Goal: Task Accomplishment & Management: Manage account settings

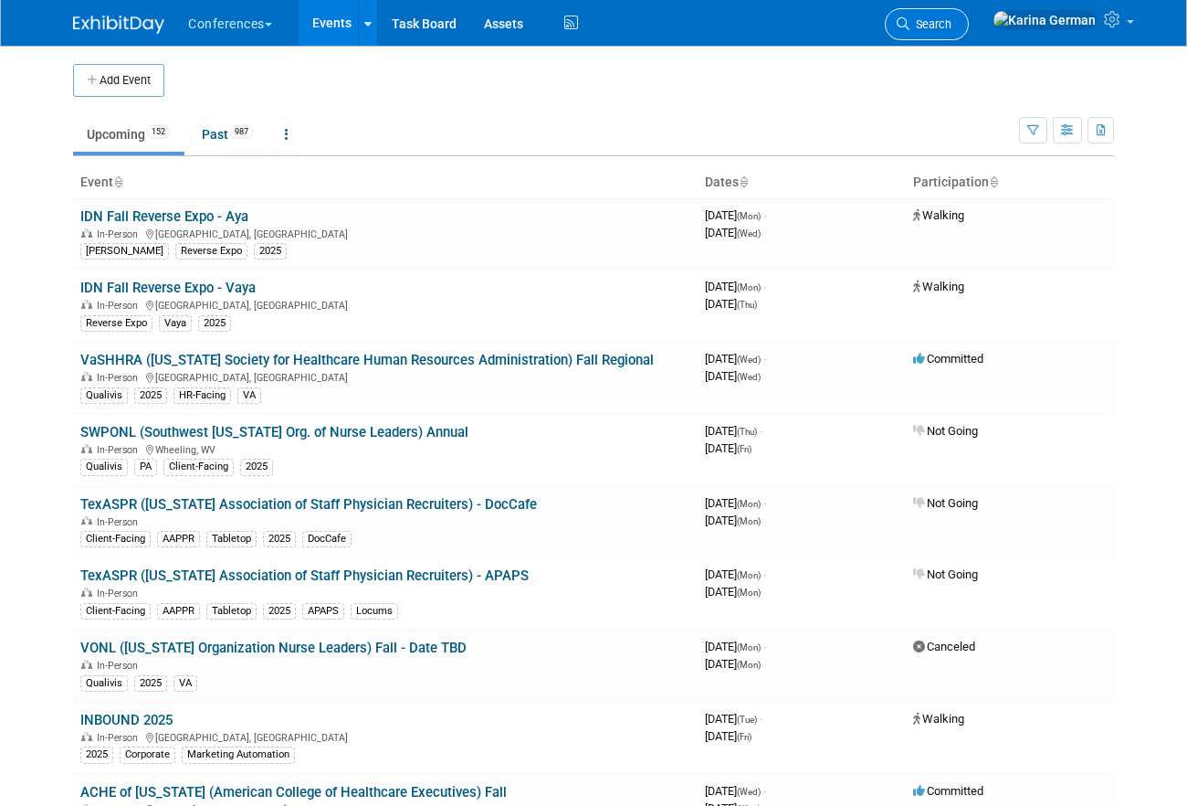
click at [952, 27] on span "Search" at bounding box center [931, 24] width 42 height 14
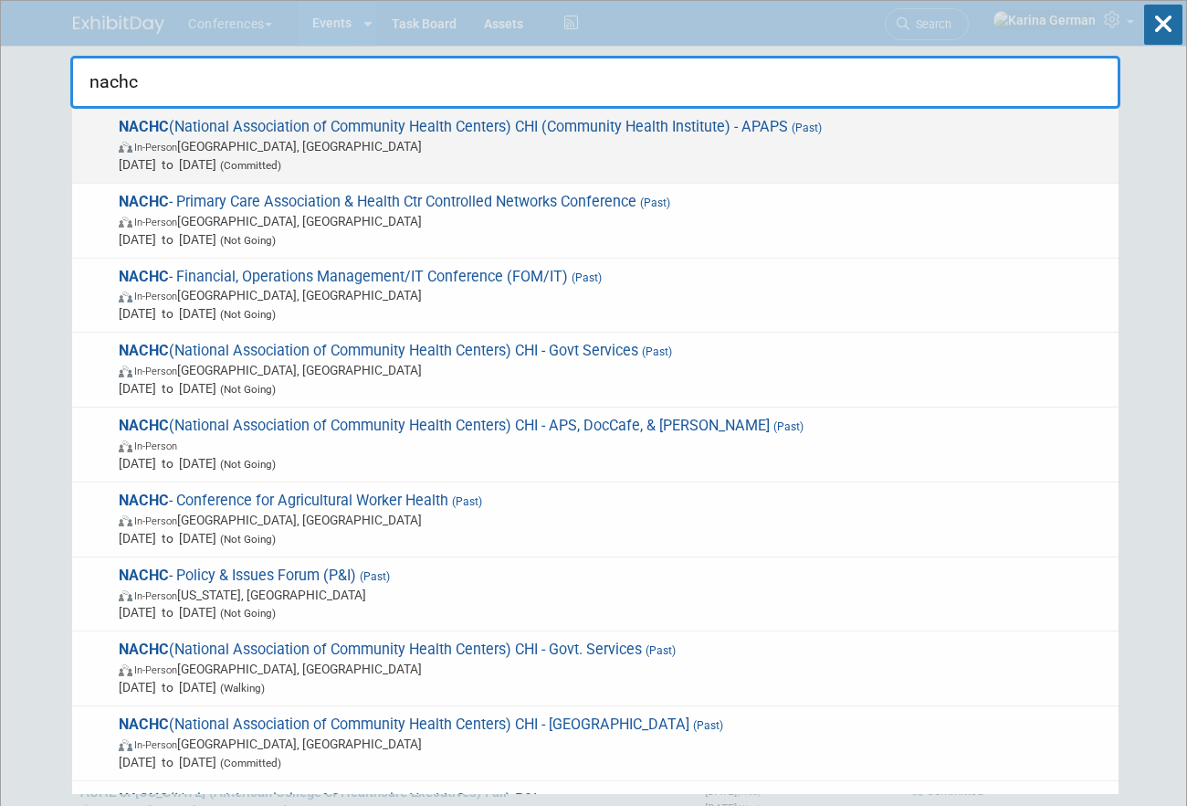
type input "nachc"
click at [583, 142] on span "In-Person Chicago, IL" at bounding box center [614, 146] width 991 height 18
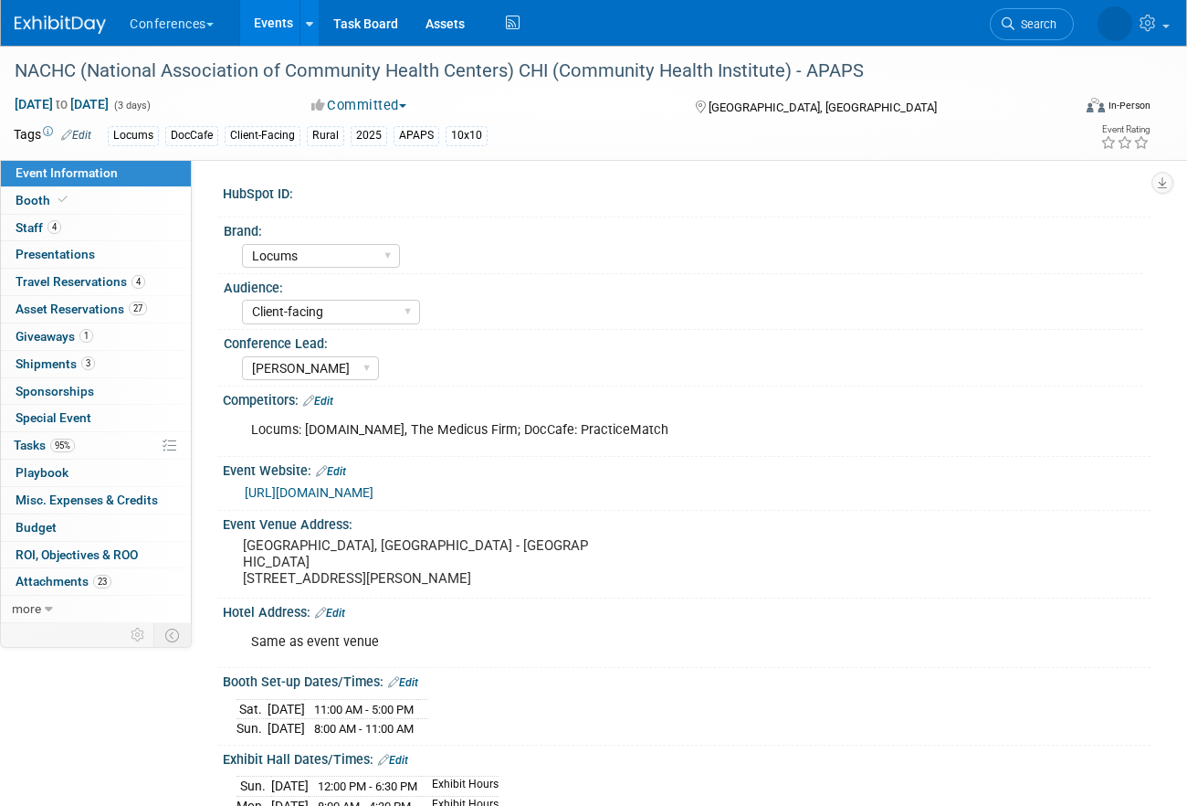
select select "Locums"
select select "Client-facing"
select select "[PERSON_NAME]"
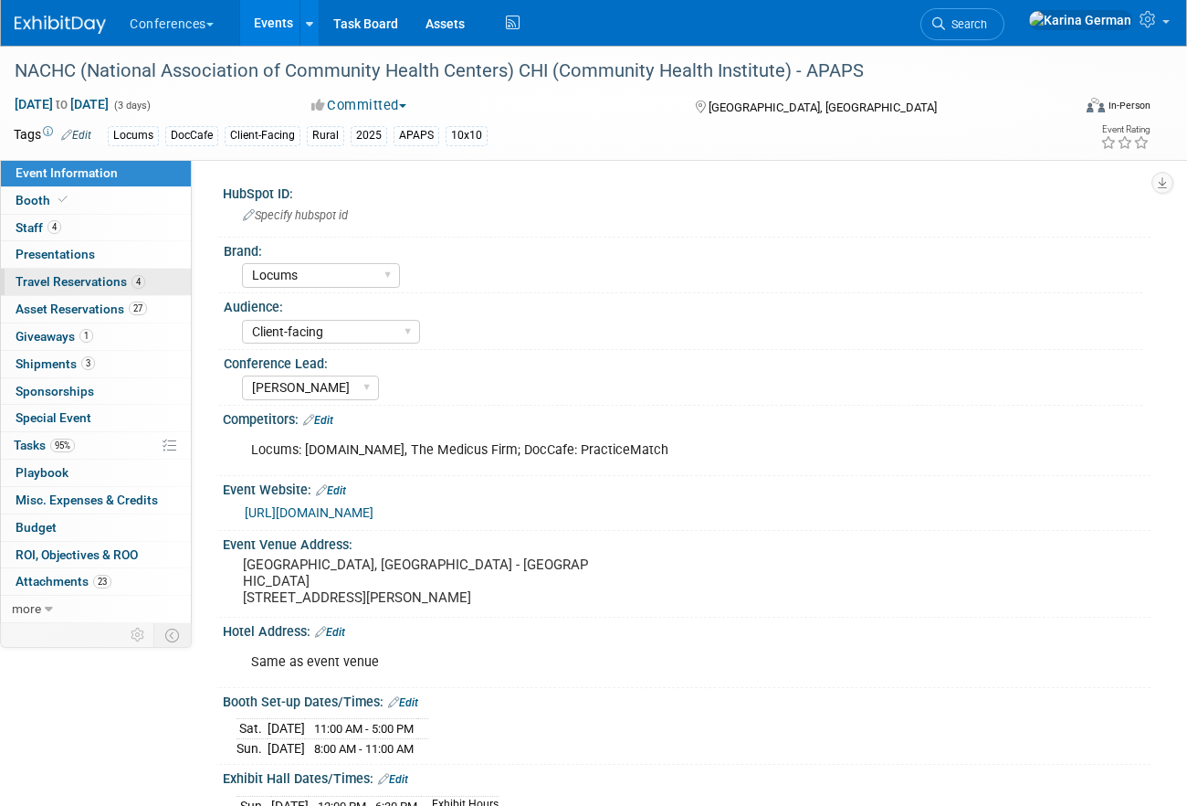
click at [102, 284] on span "Travel Reservations 4" at bounding box center [81, 281] width 130 height 15
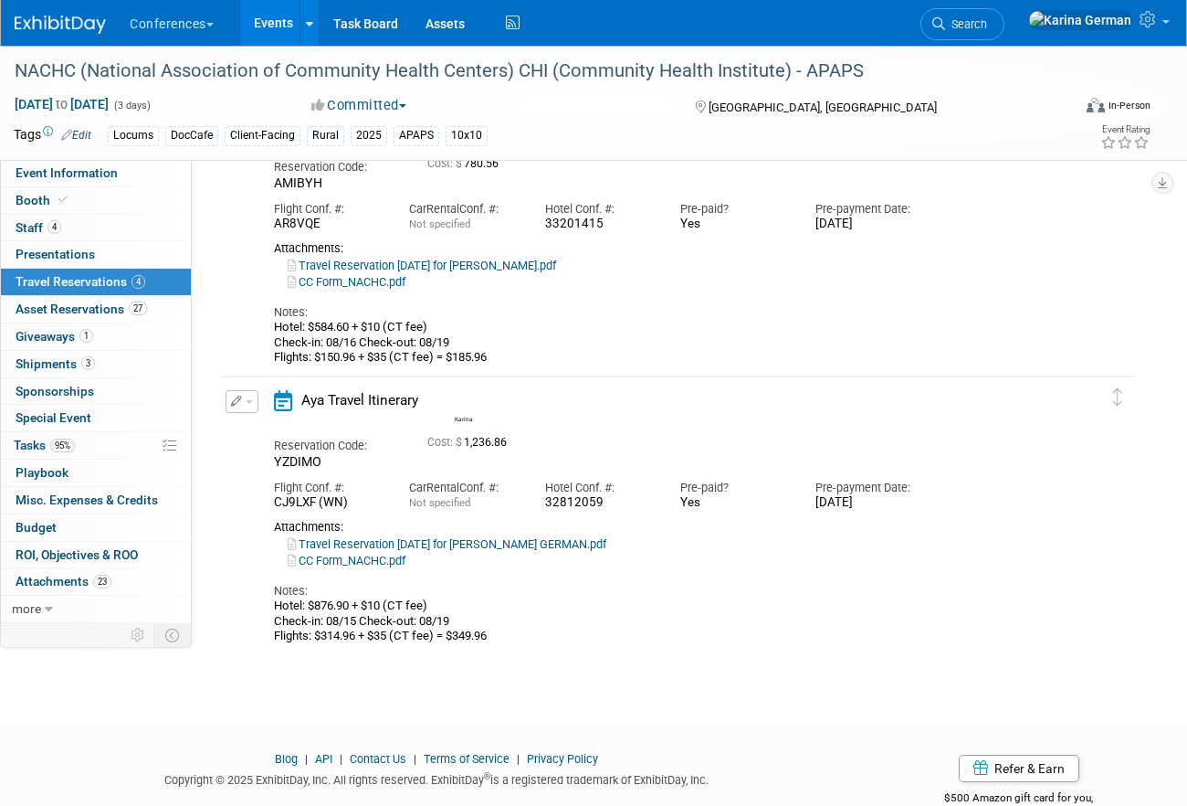
scroll to position [716, 0]
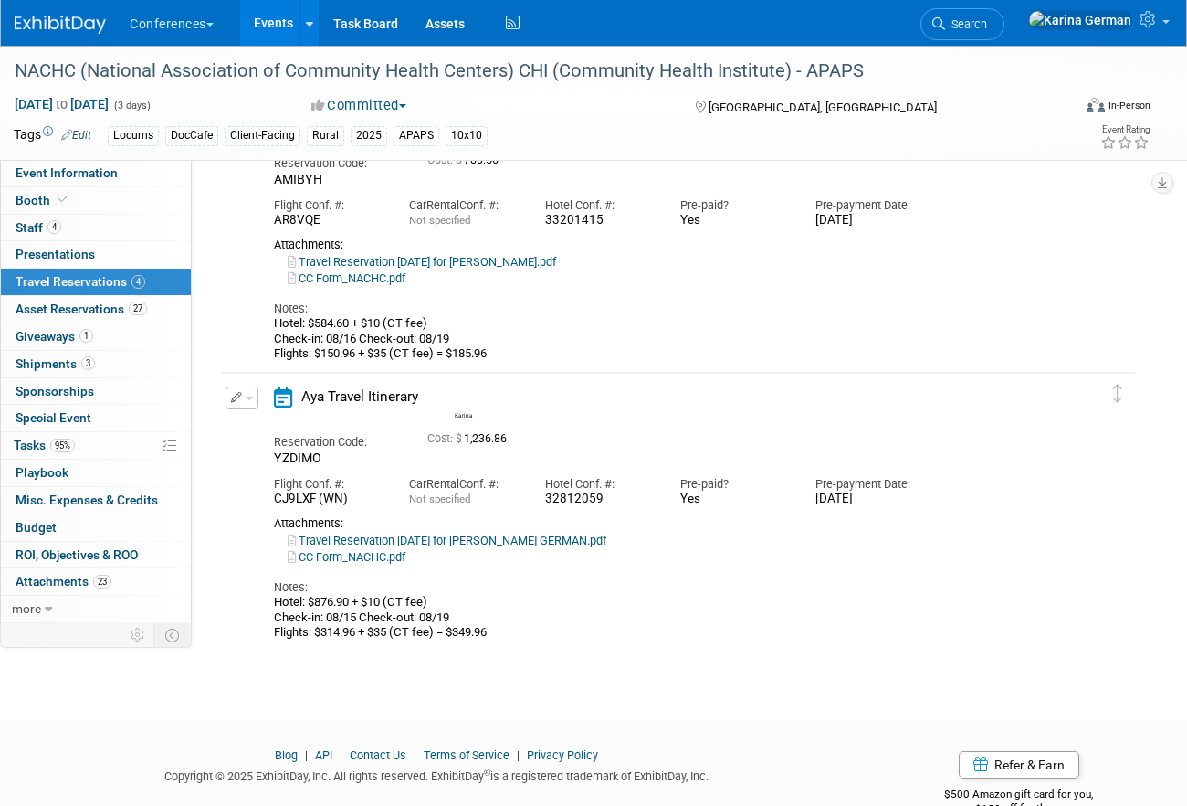
click at [528, 538] on link "Travel Reservation August 15 for KARINA YASMEEN GERMAN.pdf" at bounding box center [447, 540] width 319 height 14
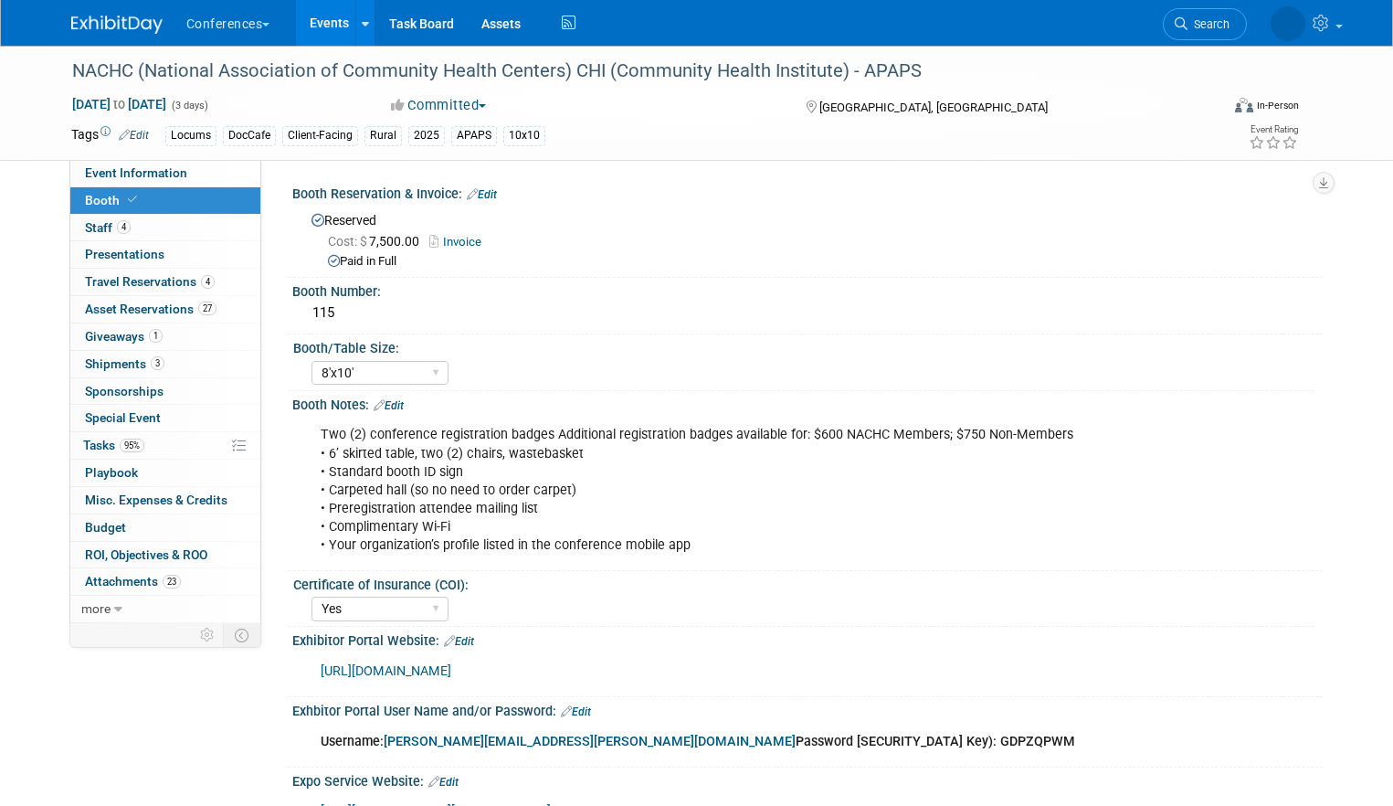
select select "8'x10'"
select select "Yes"
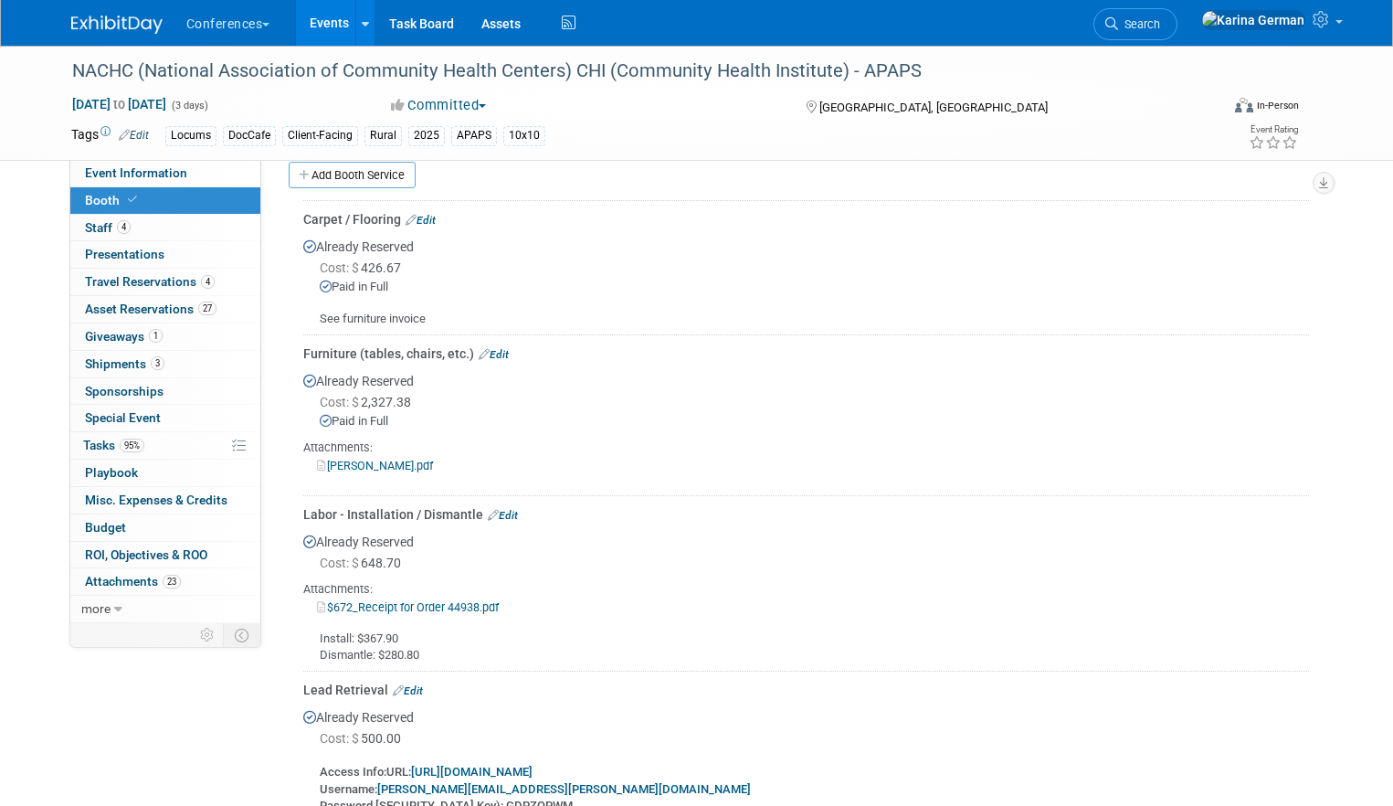
click at [344, 24] on link "Events" at bounding box center [329, 23] width 67 height 46
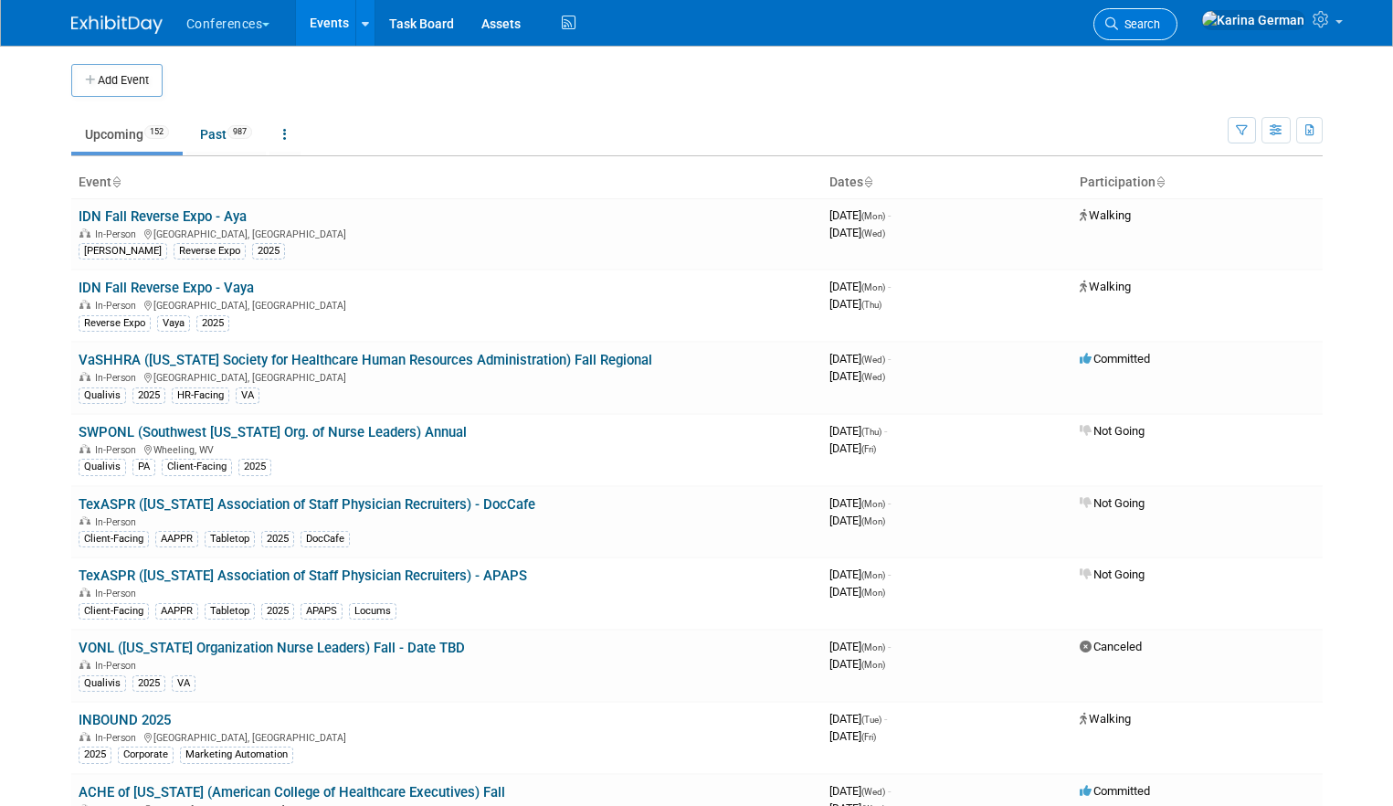
click at [1177, 33] on link "Search" at bounding box center [1135, 24] width 84 height 32
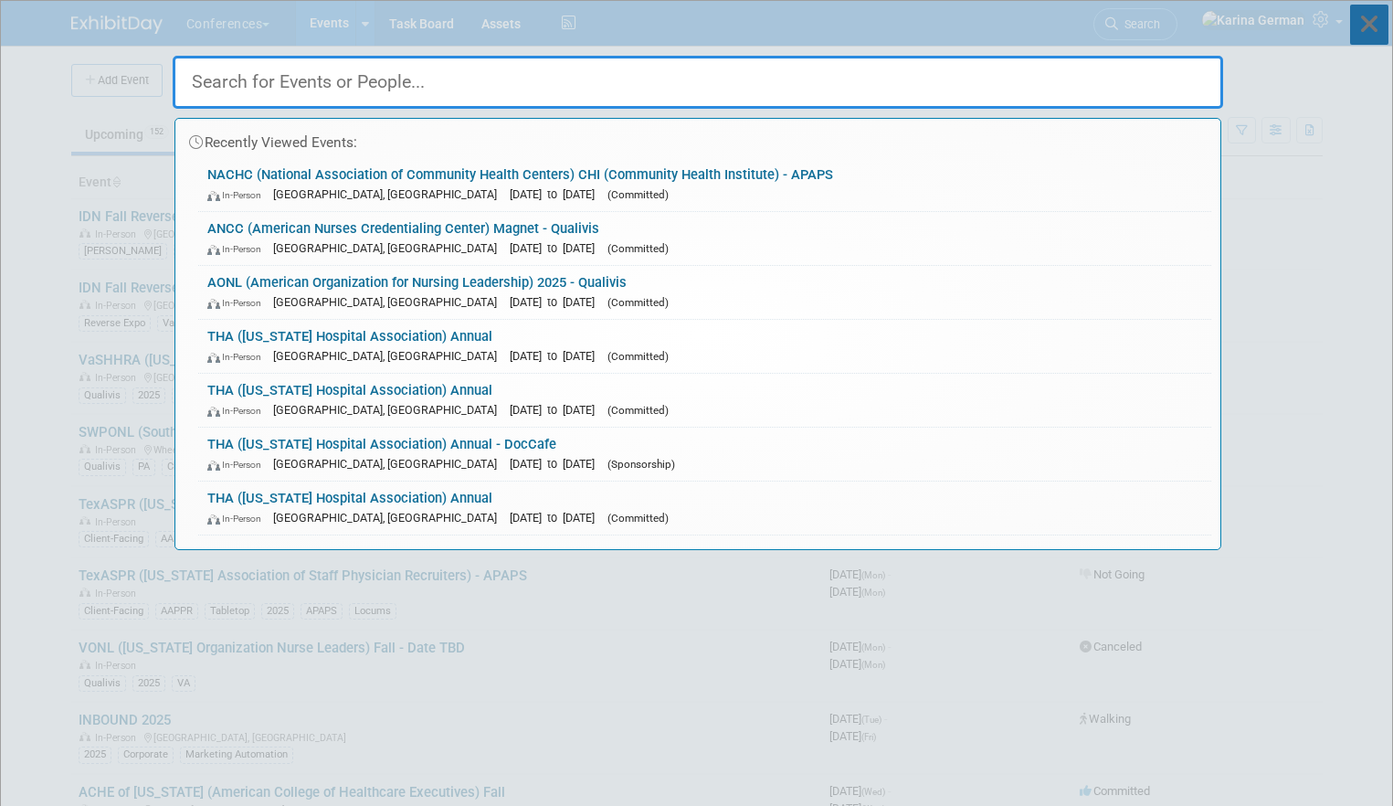
click at [1380, 29] on icon at bounding box center [1369, 25] width 38 height 40
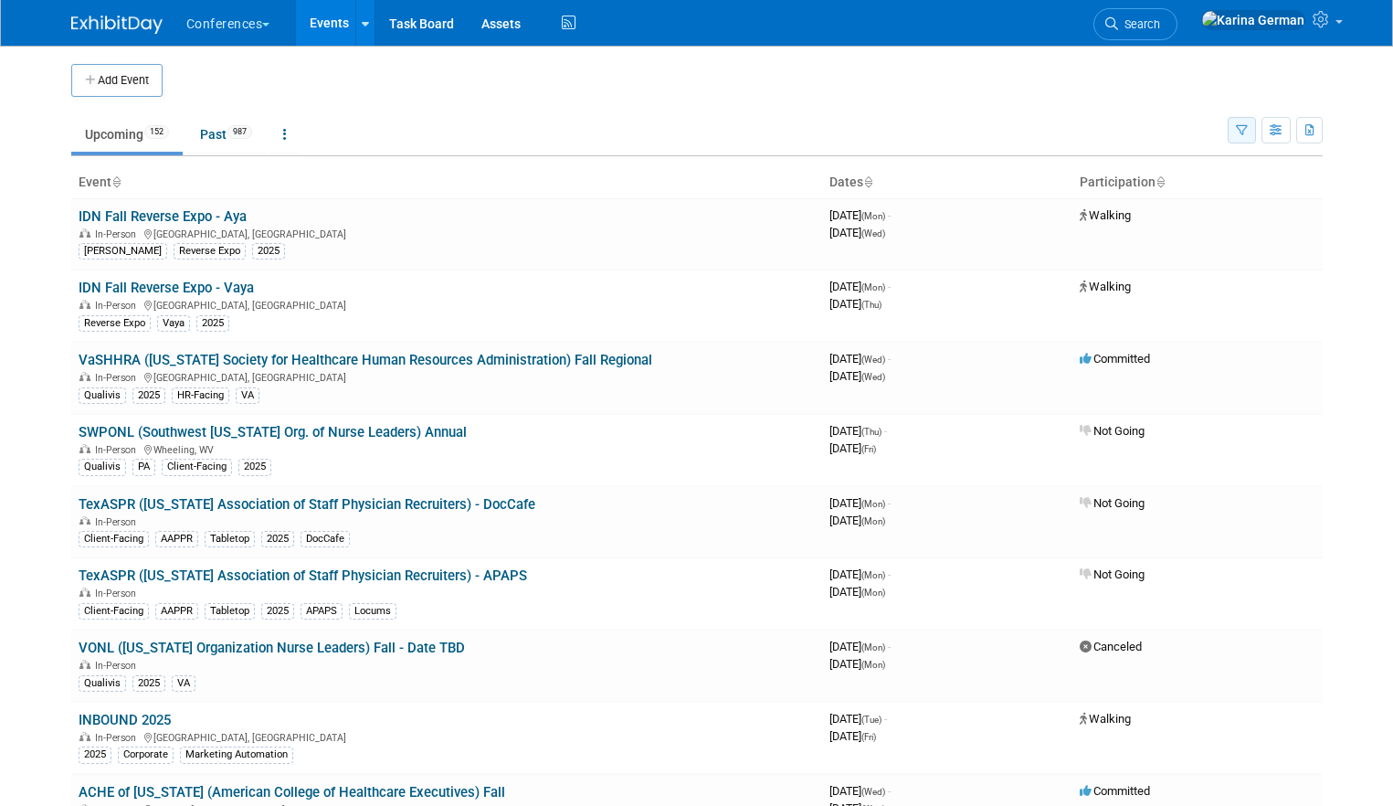
click at [1245, 136] on button "button" at bounding box center [1242, 130] width 28 height 26
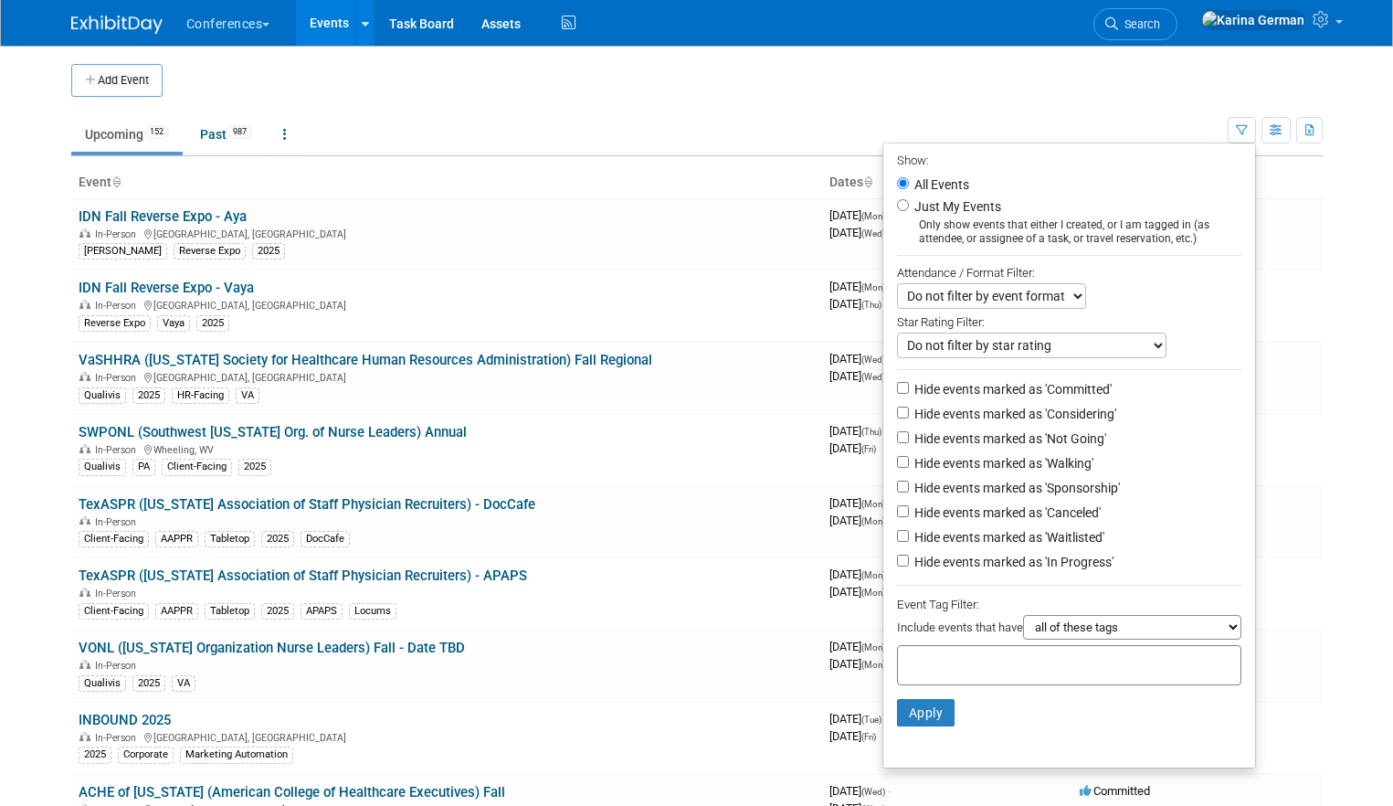
click at [1049, 664] on div at bounding box center [1069, 665] width 344 height 40
type input "10x"
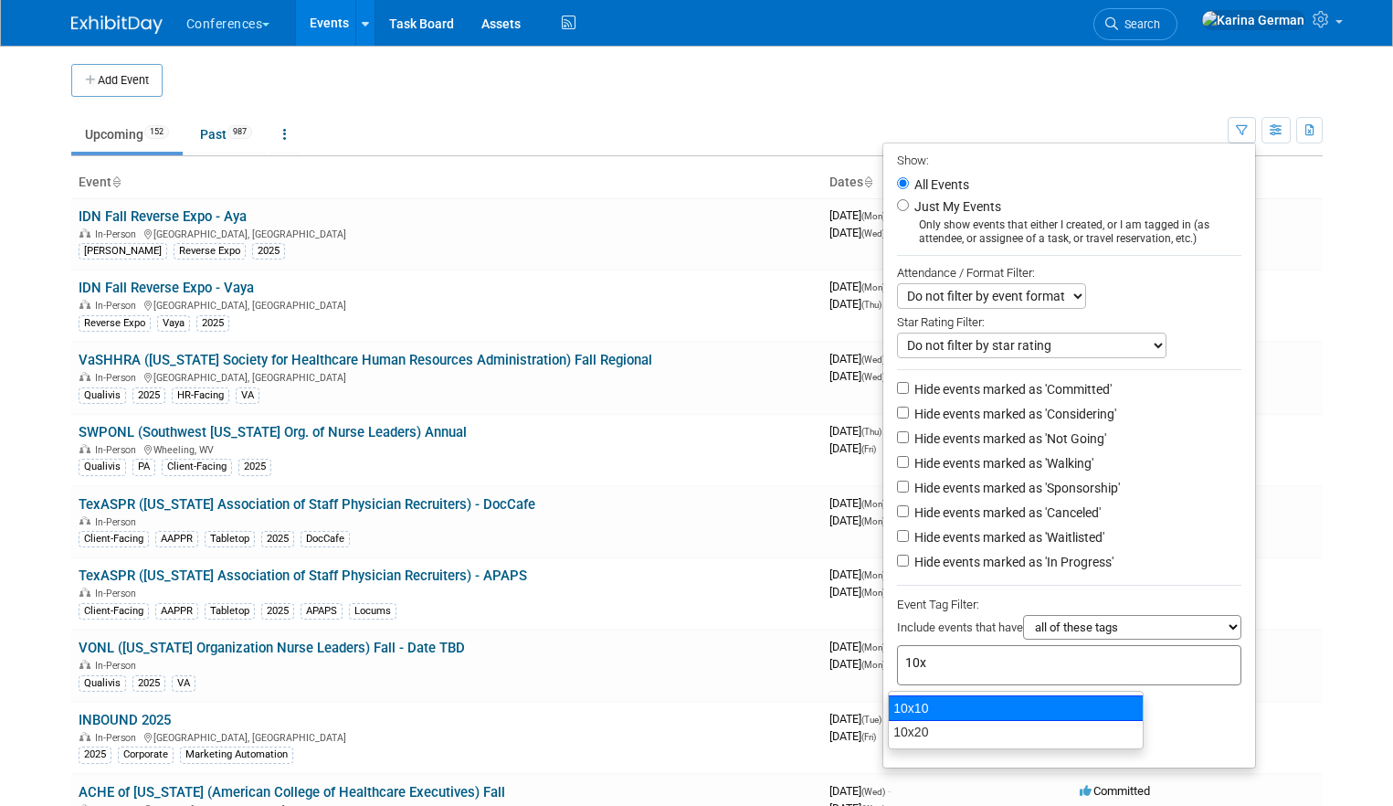
click at [997, 705] on div "10x10" at bounding box center [1016, 708] width 256 height 26
type input "10x10"
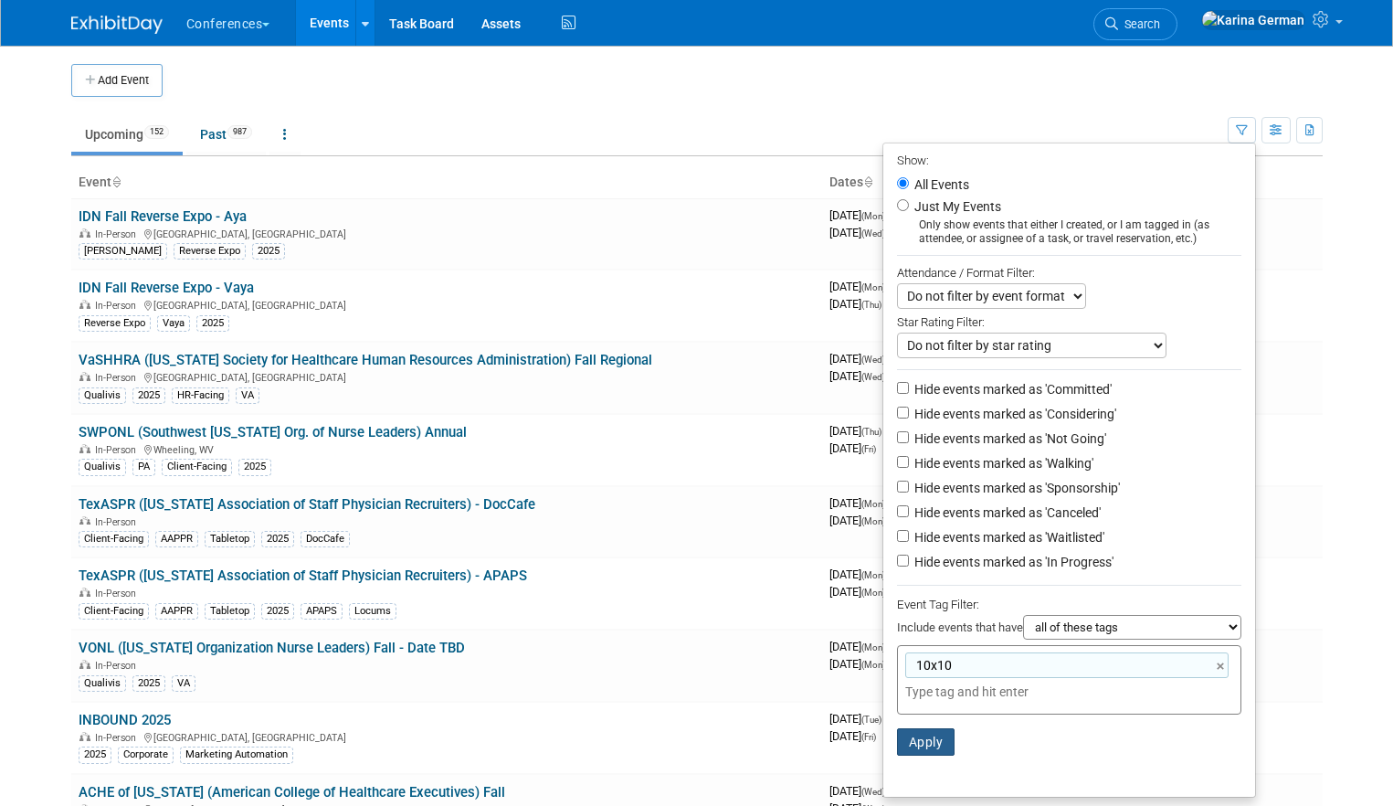
click at [925, 735] on button "Apply" at bounding box center [926, 741] width 58 height 27
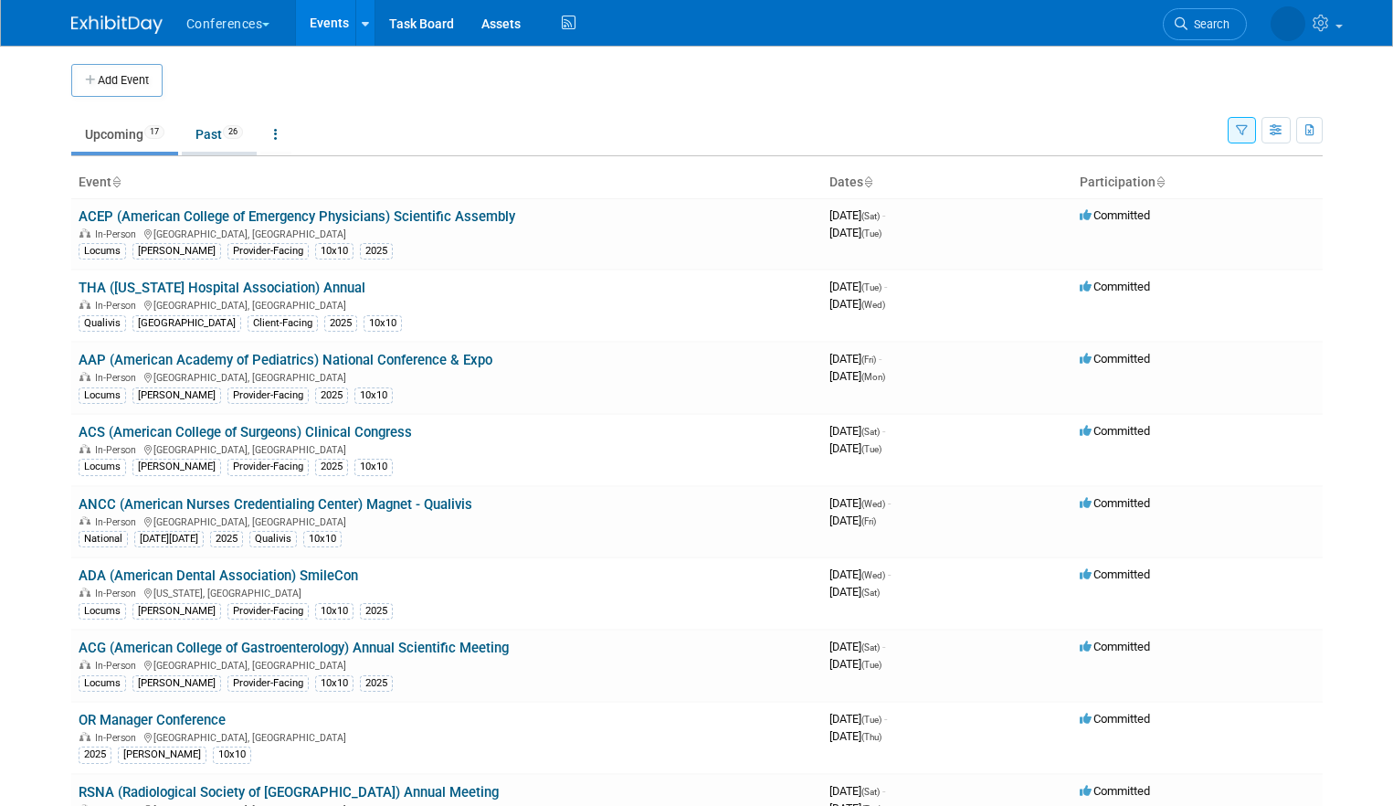
click at [224, 139] on link "Past 26" at bounding box center [219, 134] width 75 height 35
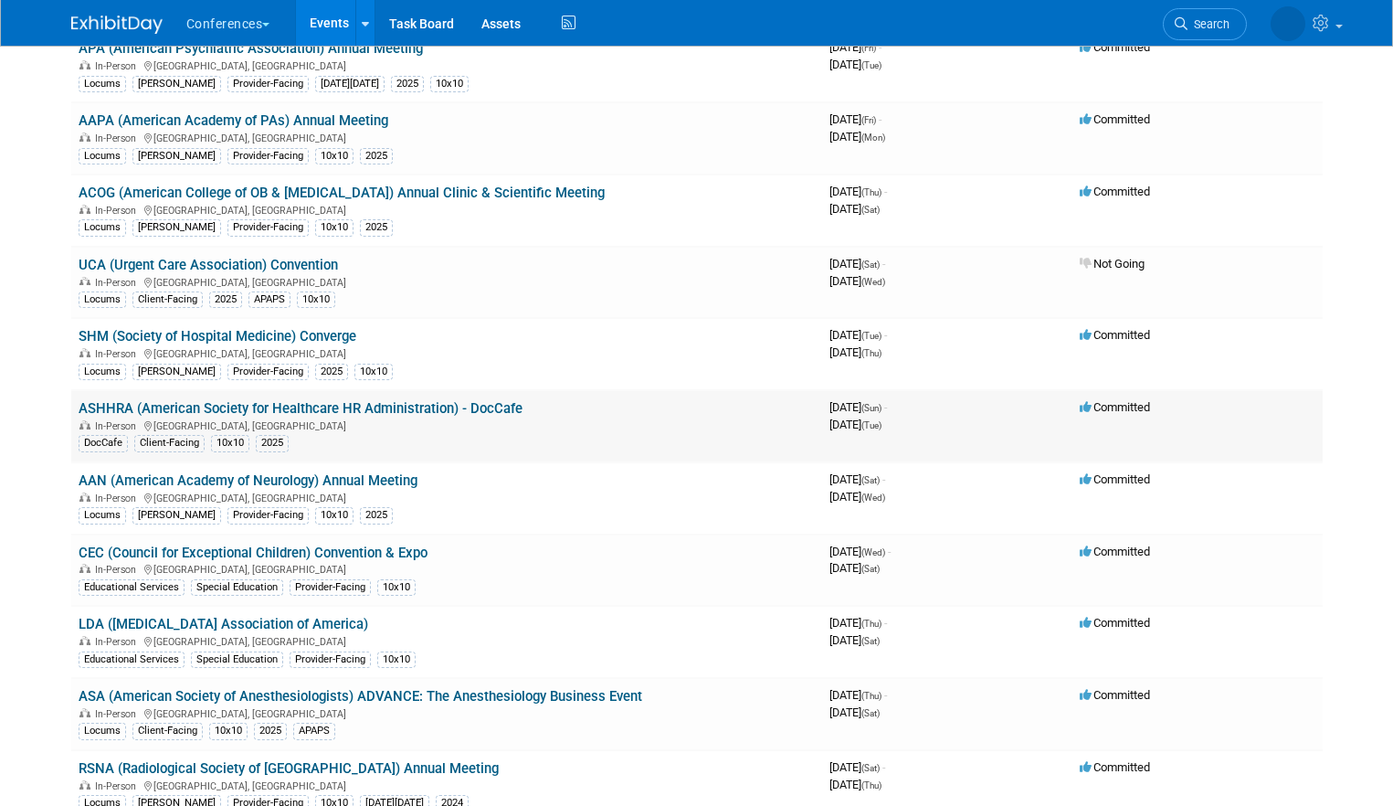
scroll to position [532, 0]
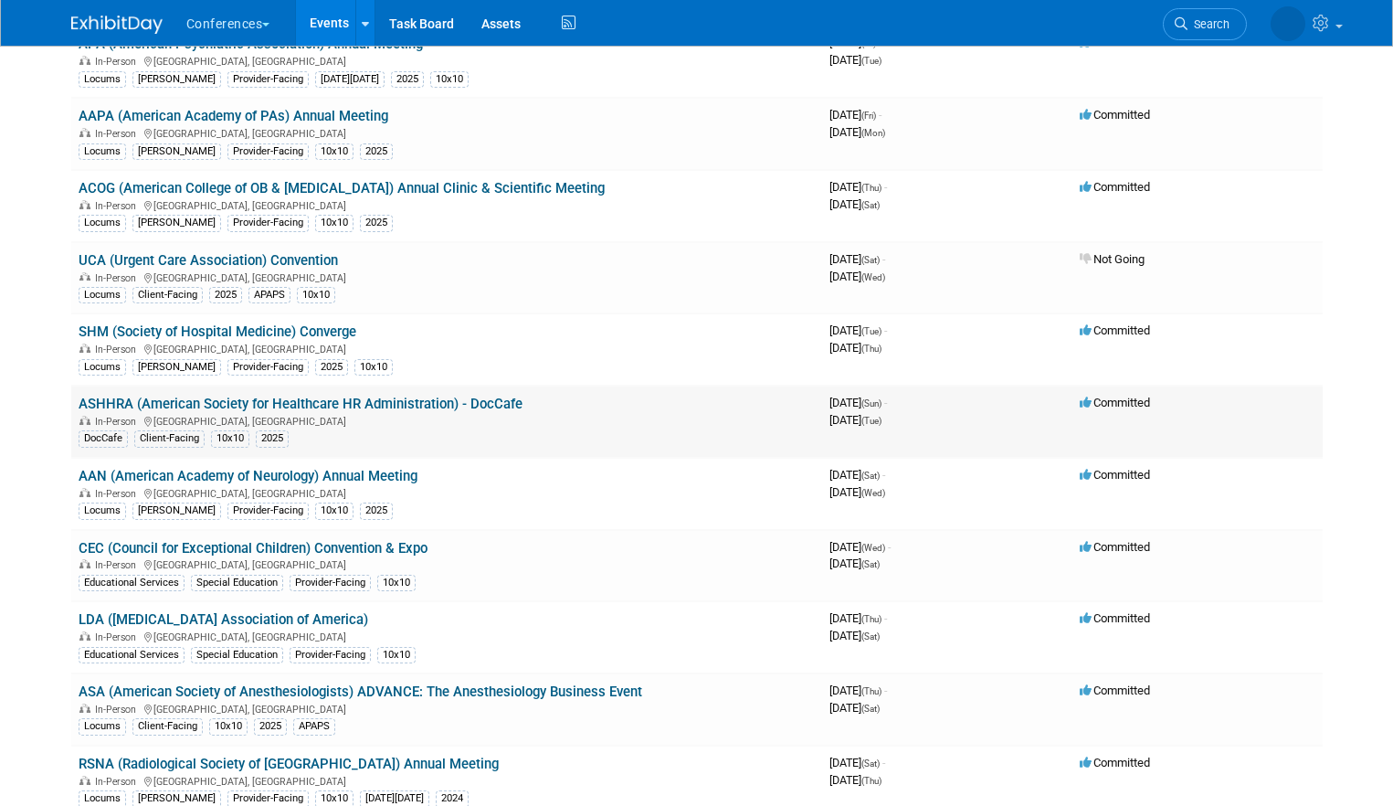
click at [459, 405] on link "ASHHRA (American Society for Healthcare HR Administration) - DocCafe" at bounding box center [301, 404] width 444 height 16
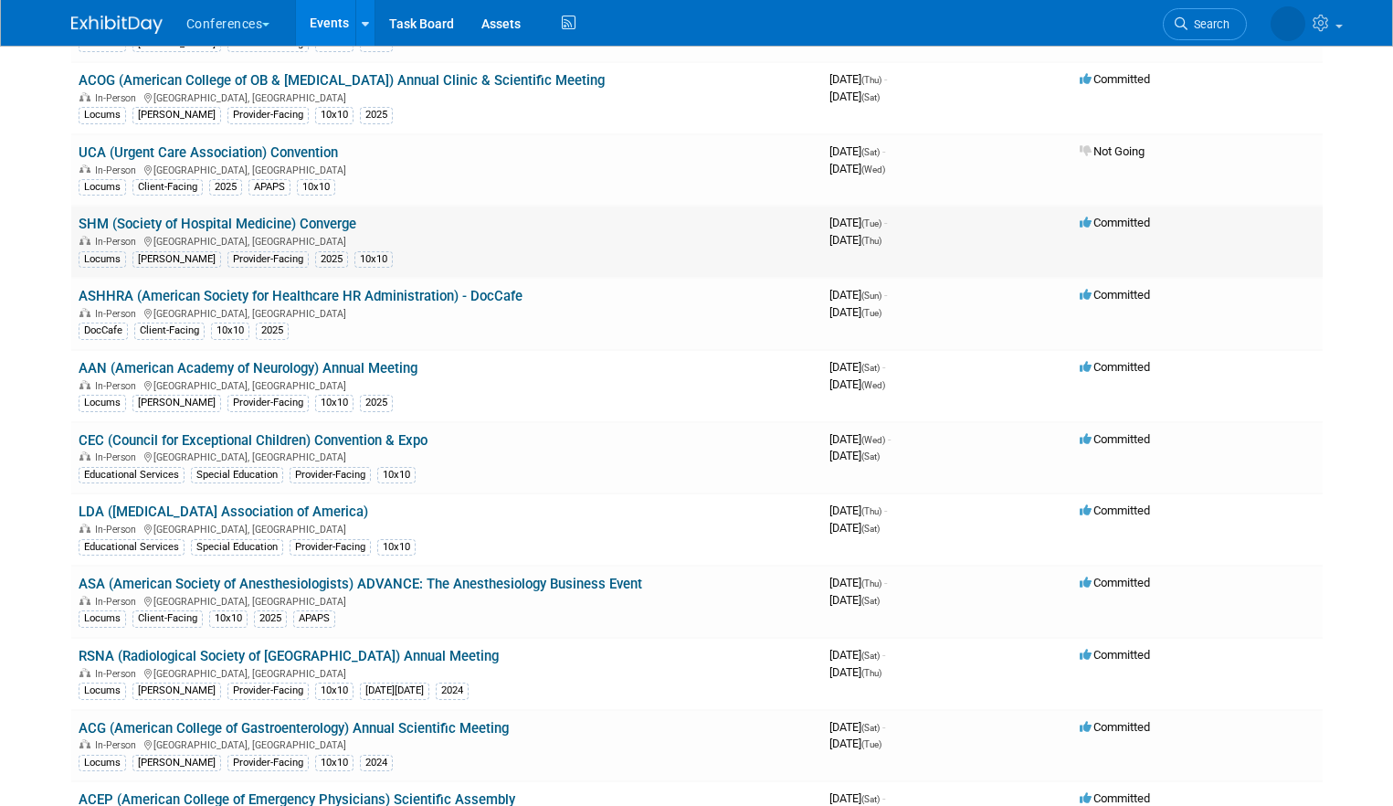
scroll to position [653, 0]
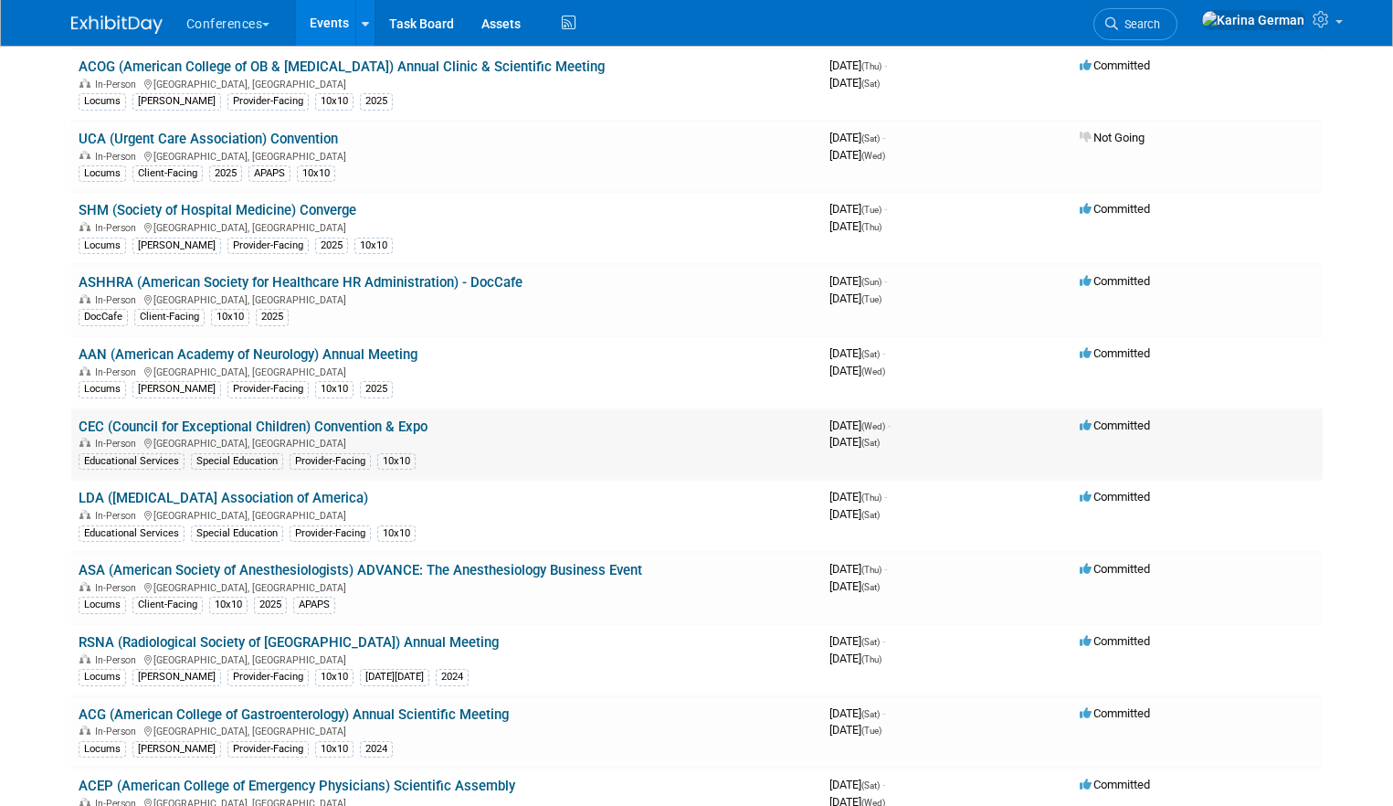
click at [407, 431] on link "CEC (Council for Exceptional Children) Convention & Expo" at bounding box center [253, 426] width 349 height 16
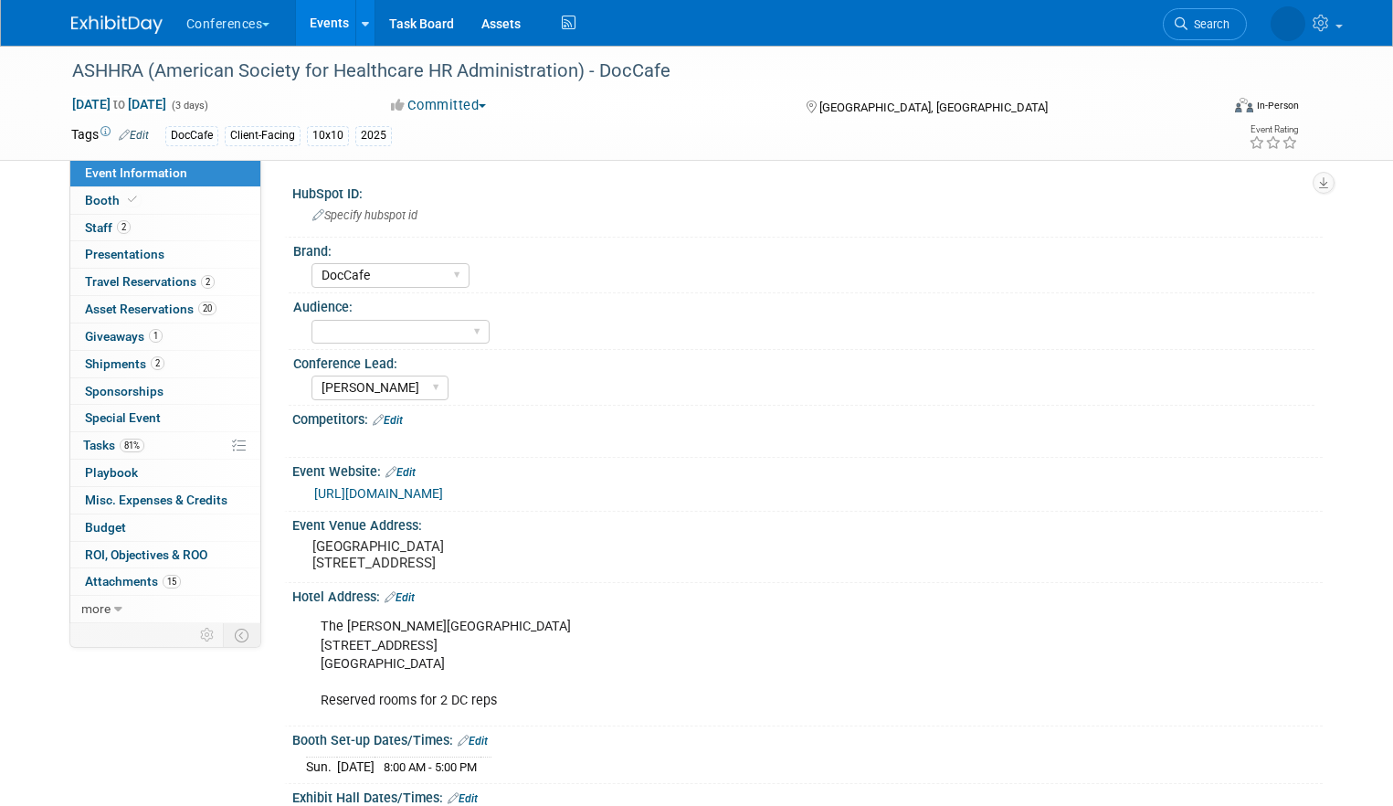
select select "DocCafe"
select select "[PERSON_NAME]"
click at [153, 207] on link "Booth" at bounding box center [165, 200] width 190 height 26
select select "10'x10'"
select select "Yes"
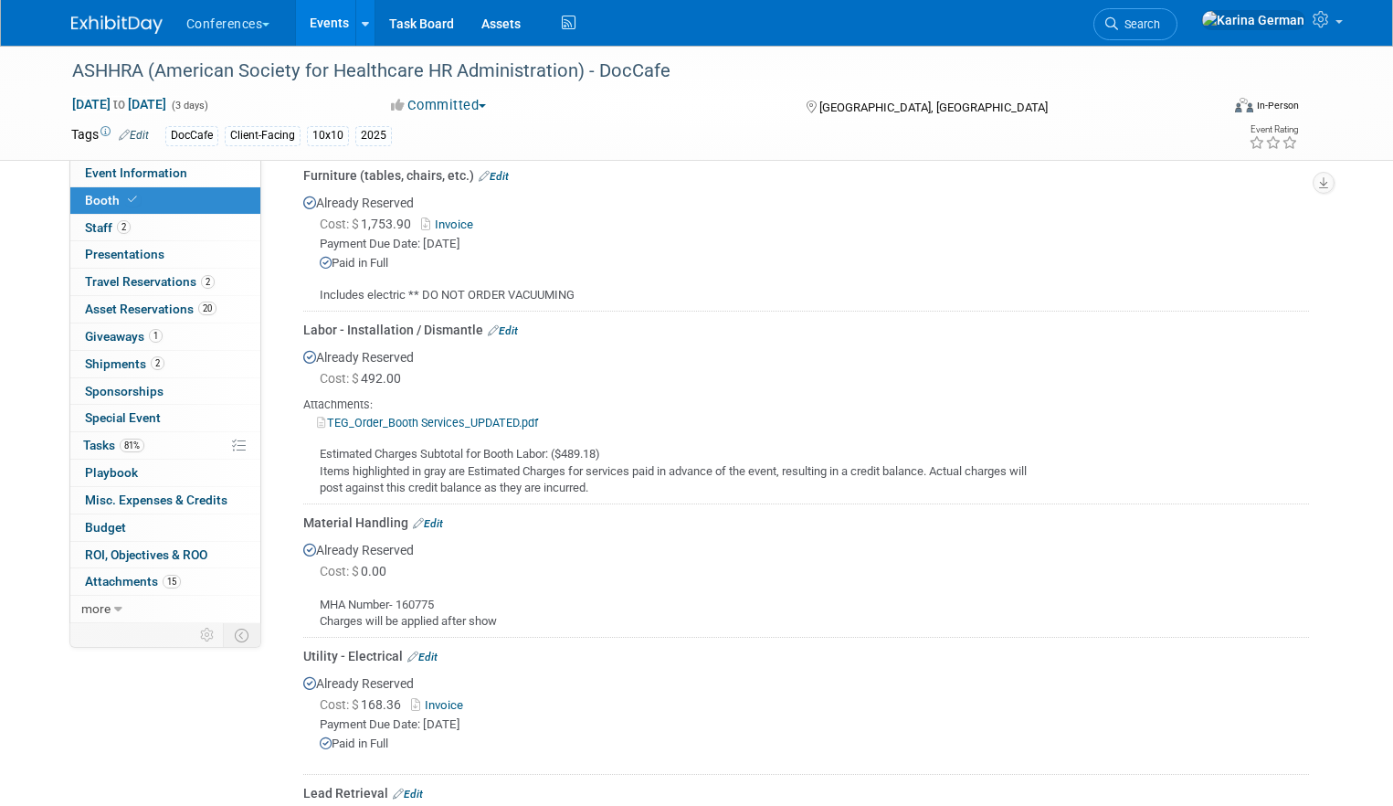
scroll to position [998, 0]
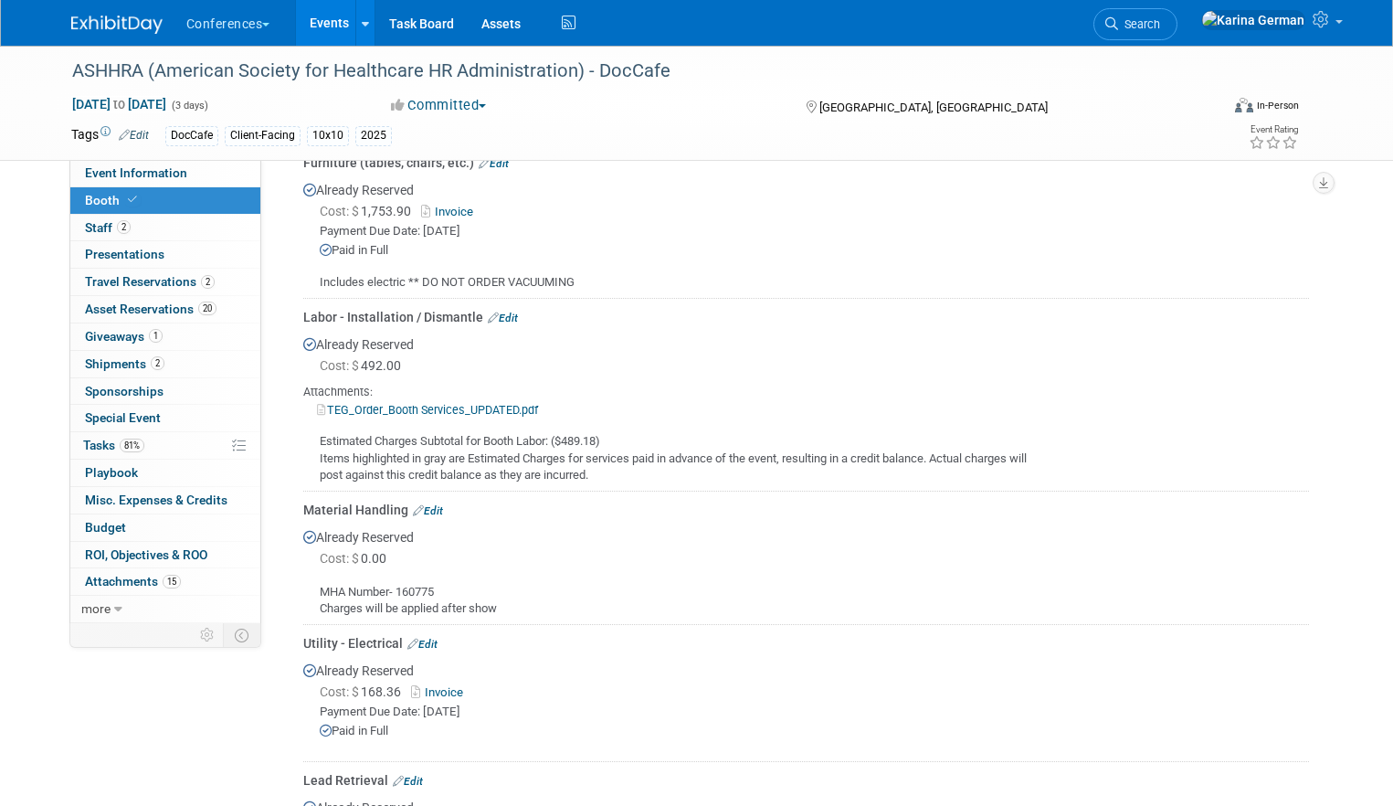
click at [480, 406] on link "TEG_Order_Booth Services_UPDATED.pdf" at bounding box center [427, 410] width 221 height 14
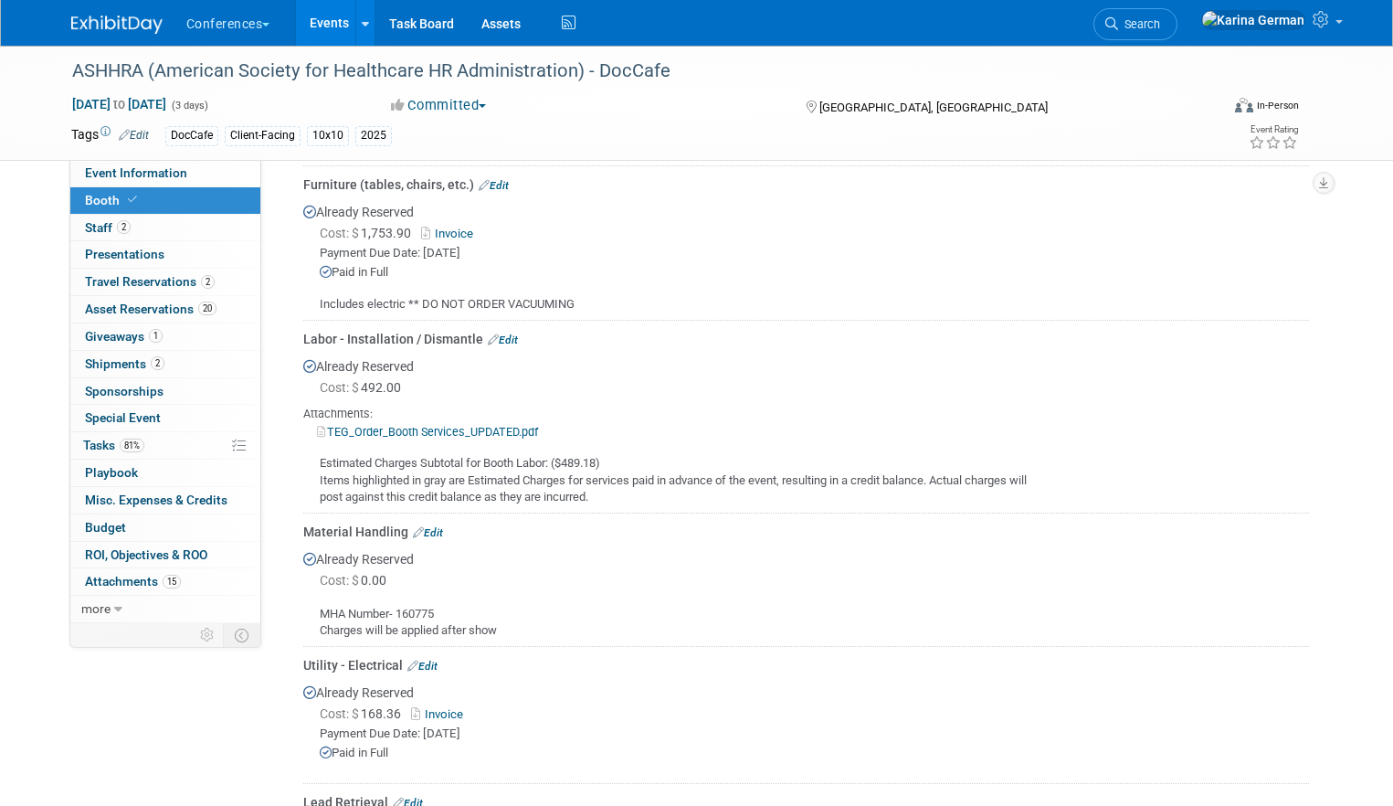
scroll to position [975, 0]
click at [1177, 14] on link "Search" at bounding box center [1135, 24] width 84 height 32
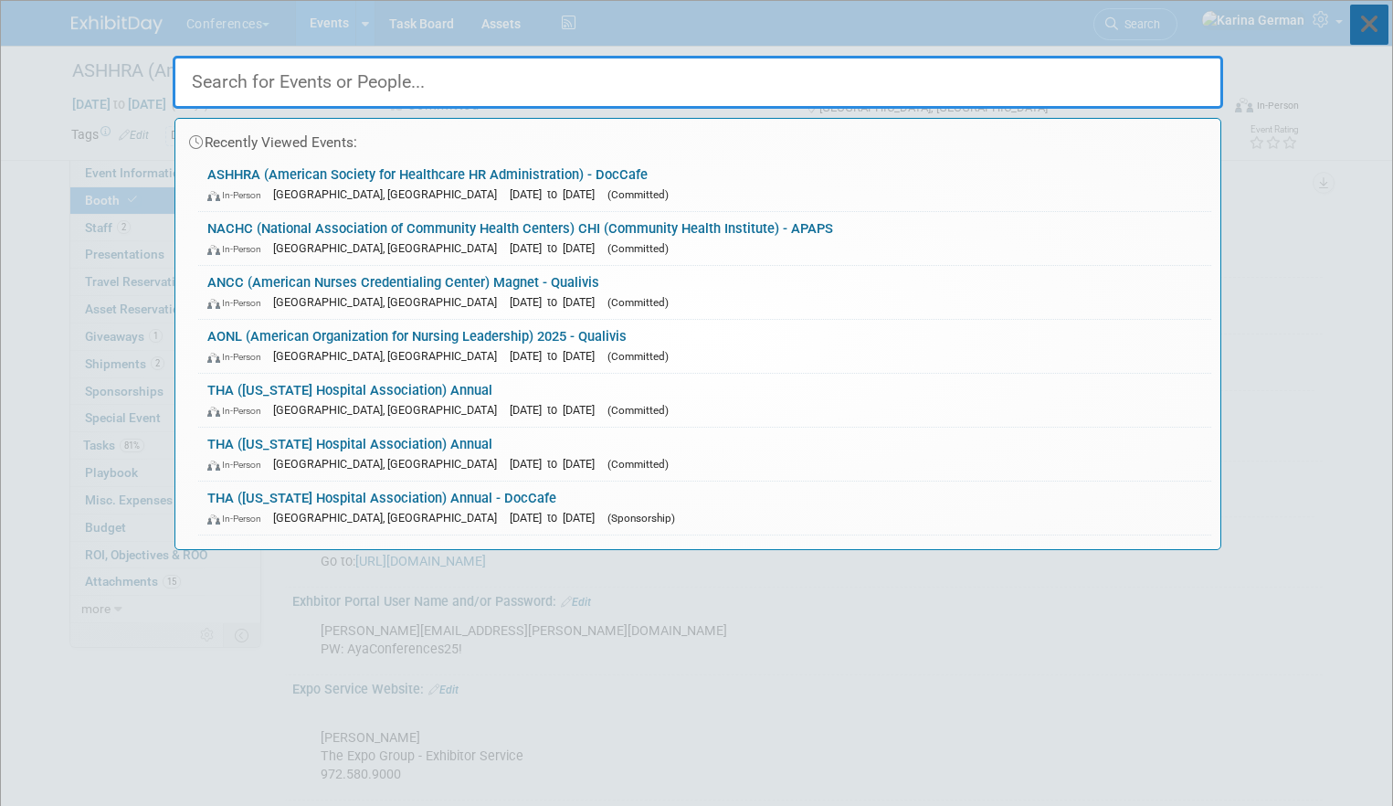
click at [1368, 28] on icon at bounding box center [1369, 25] width 38 height 40
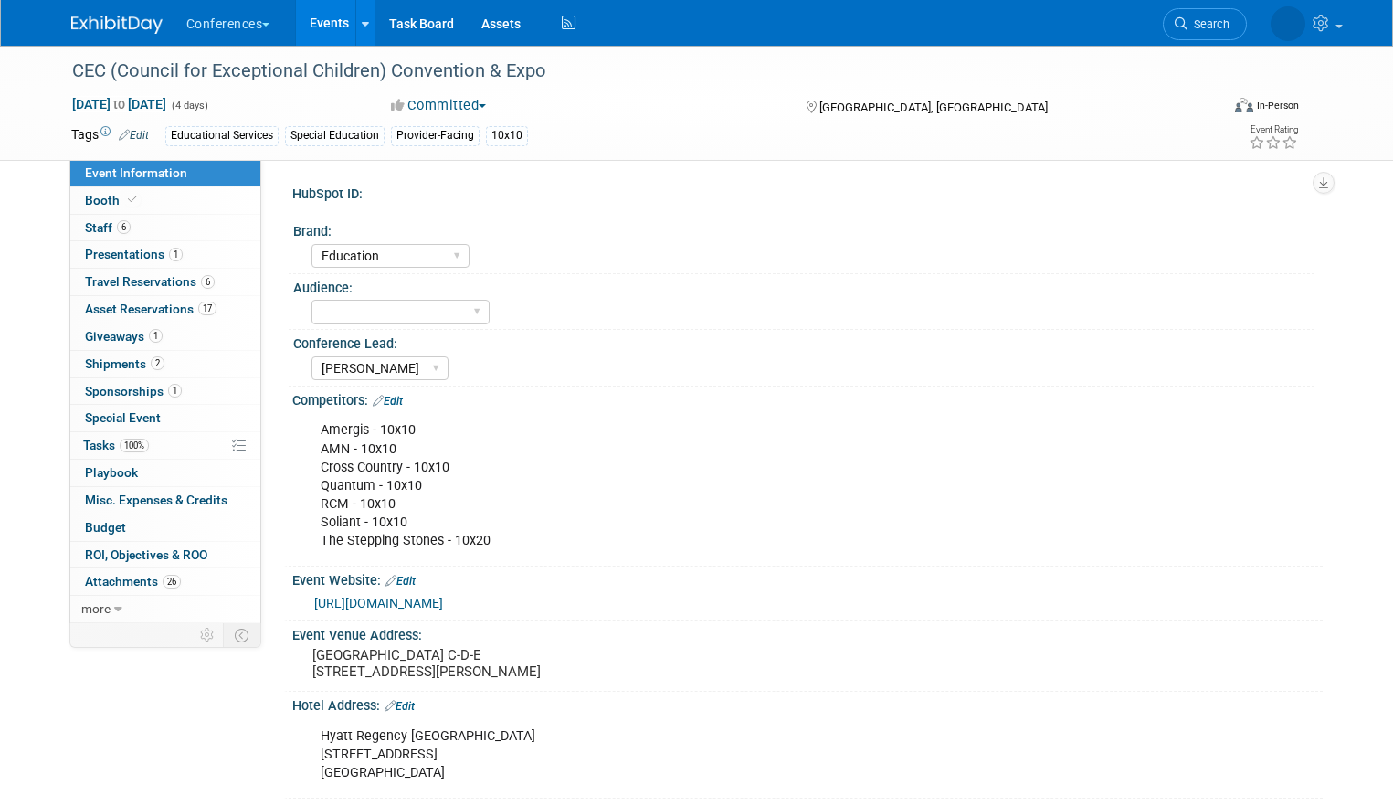
select select "Education"
select select "[PERSON_NAME]"
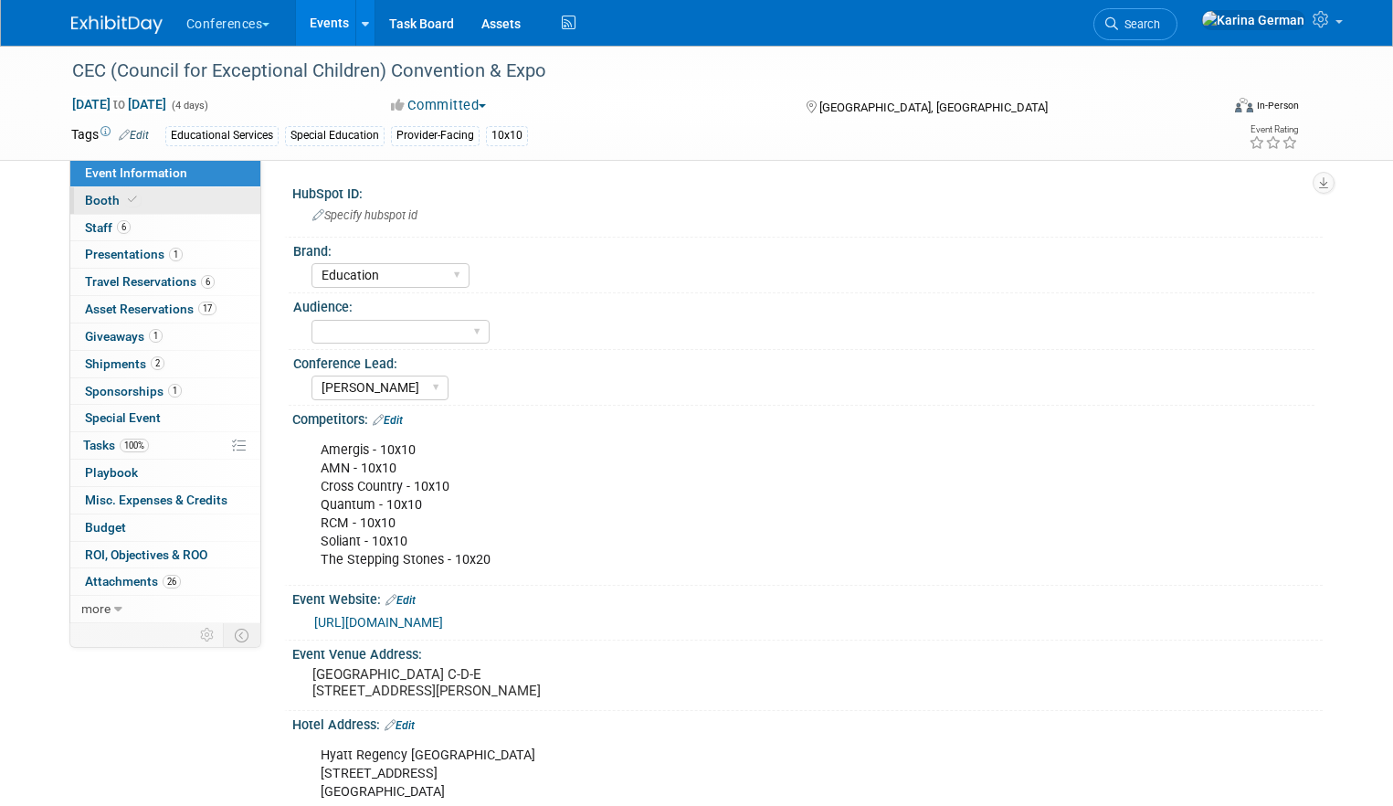
click at [153, 193] on link "Booth" at bounding box center [165, 200] width 190 height 26
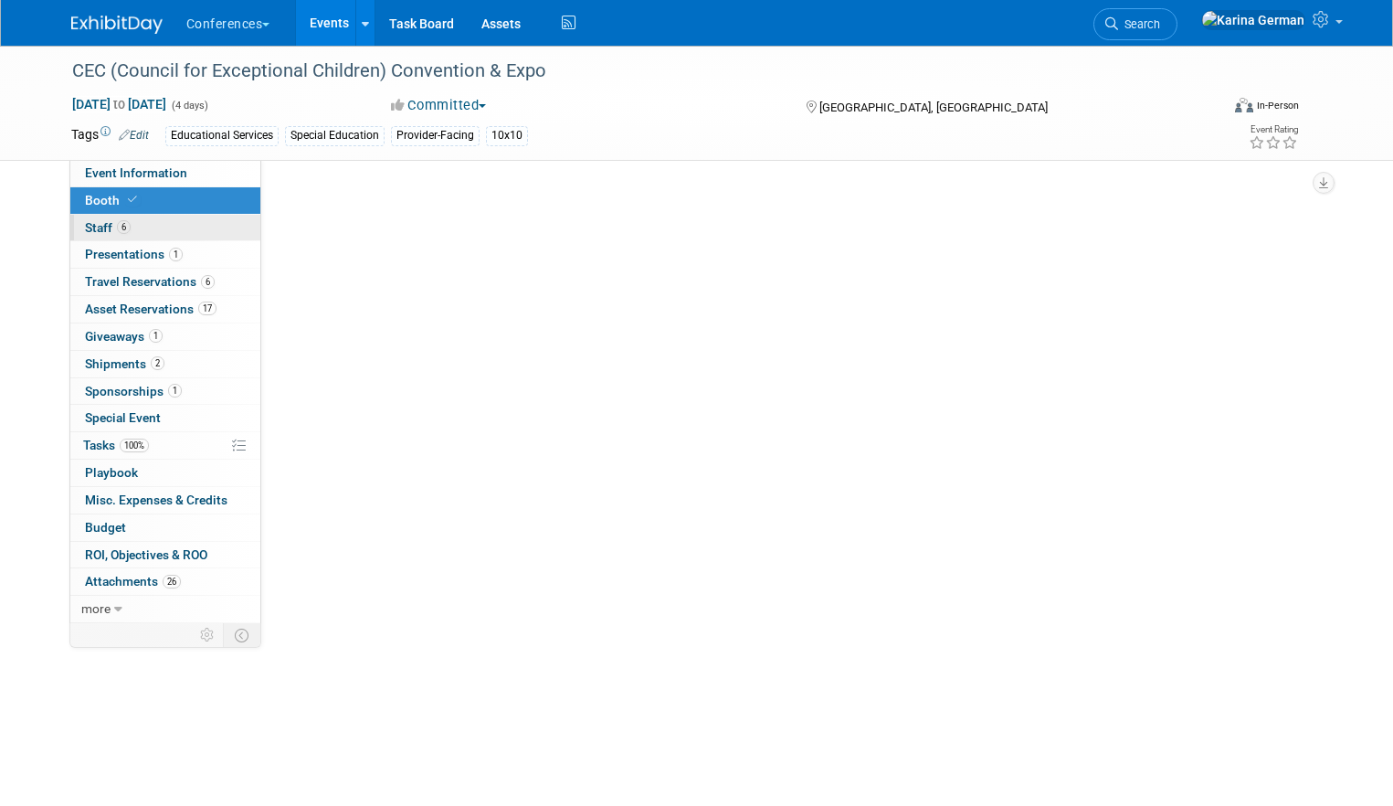
select select "10'x10'"
select select "No"
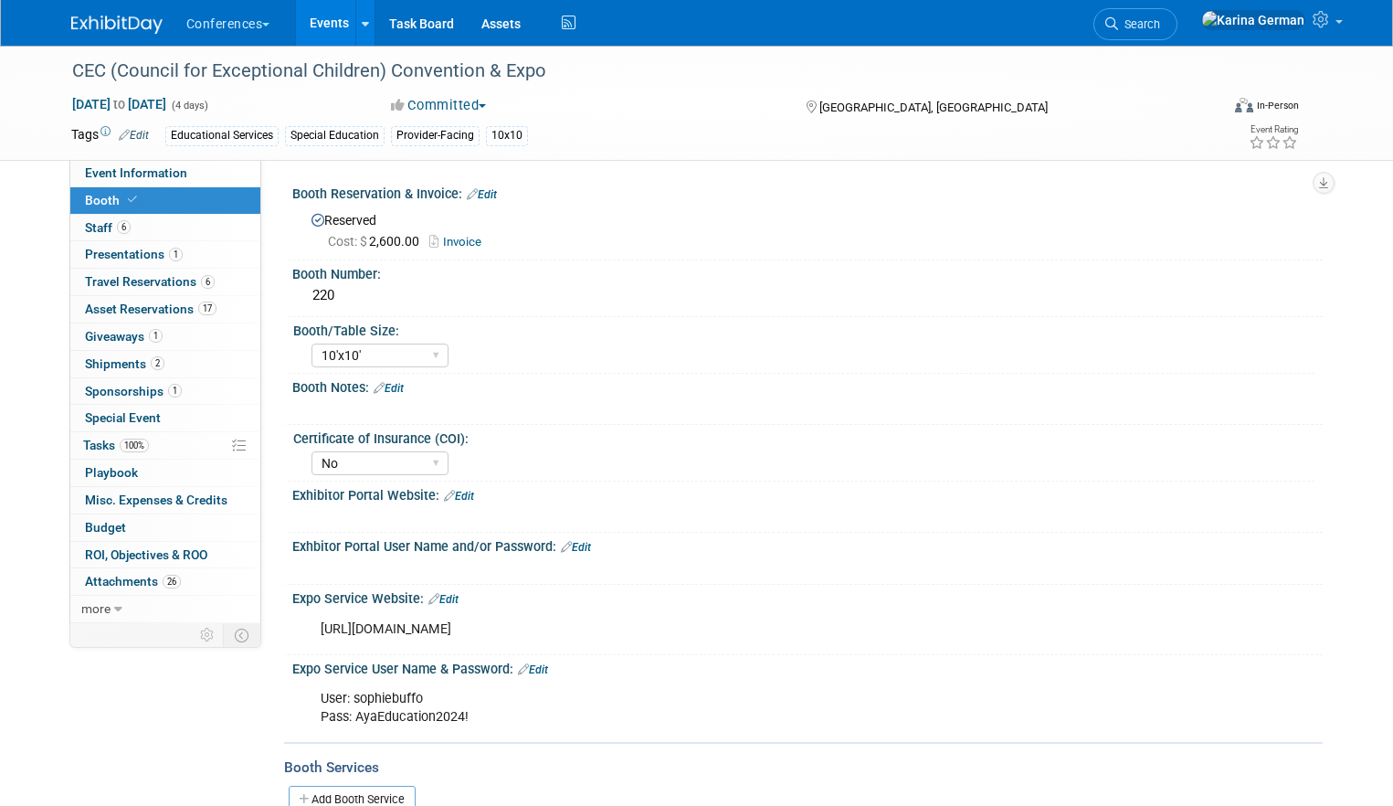
click at [322, 5] on link "Events" at bounding box center [329, 23] width 67 height 46
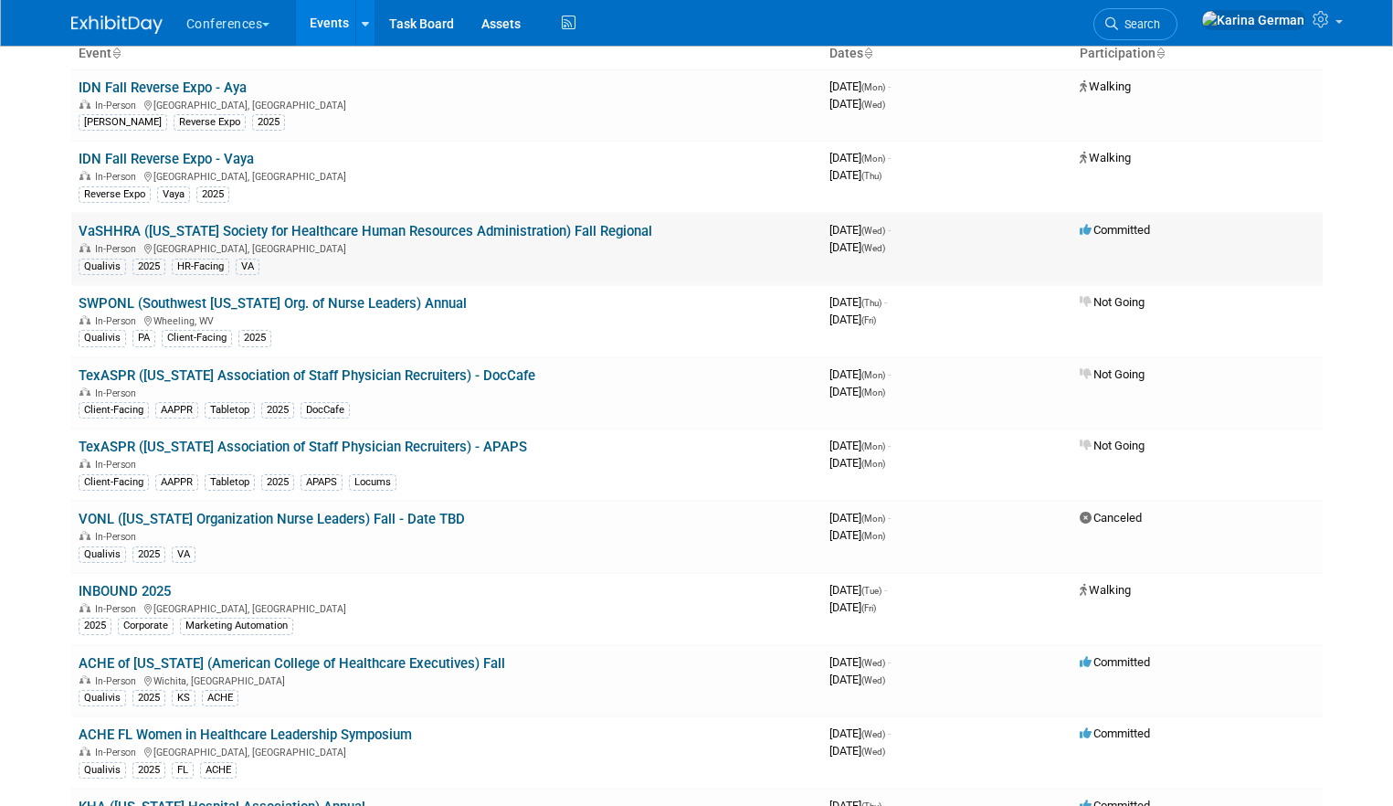
scroll to position [140, 0]
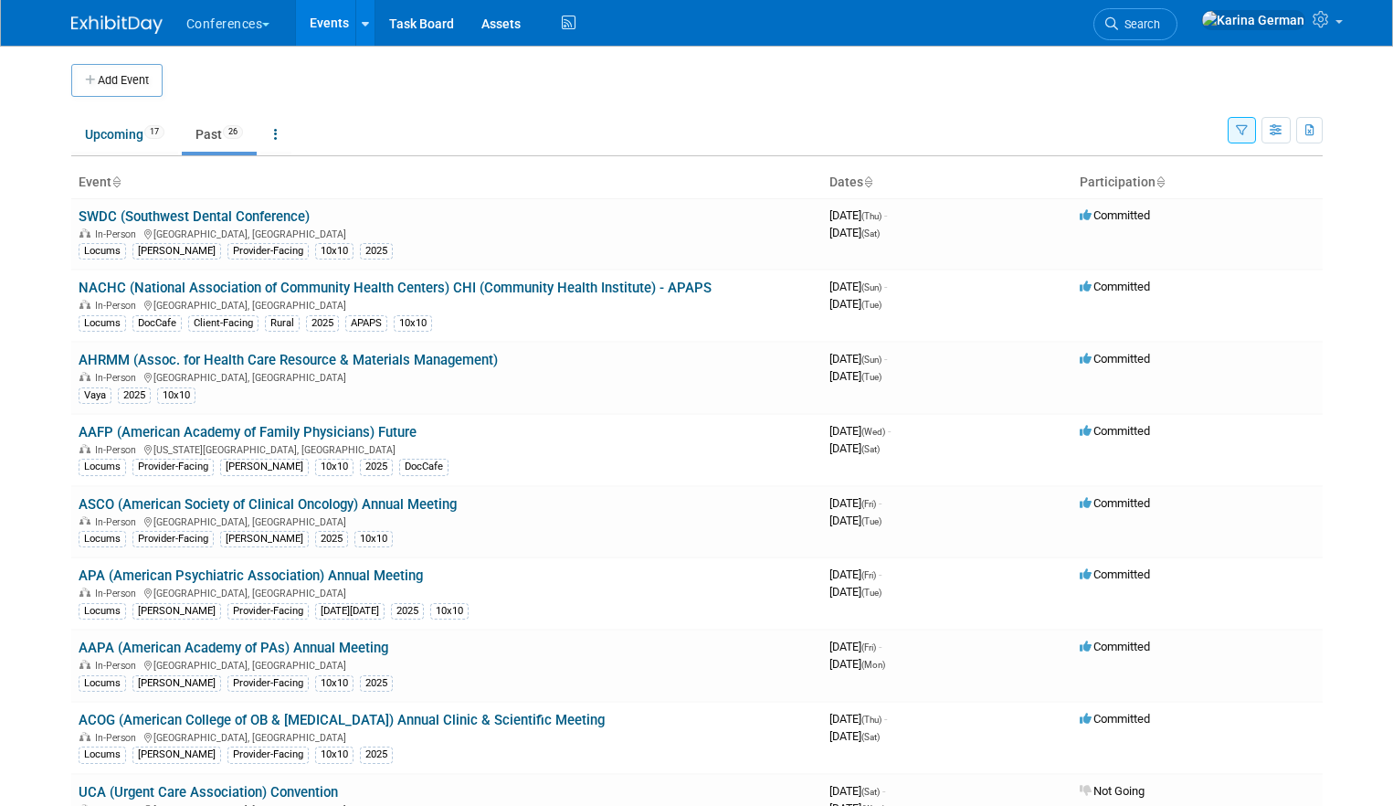
click at [1177, 43] on li "Search" at bounding box center [1135, 22] width 84 height 45
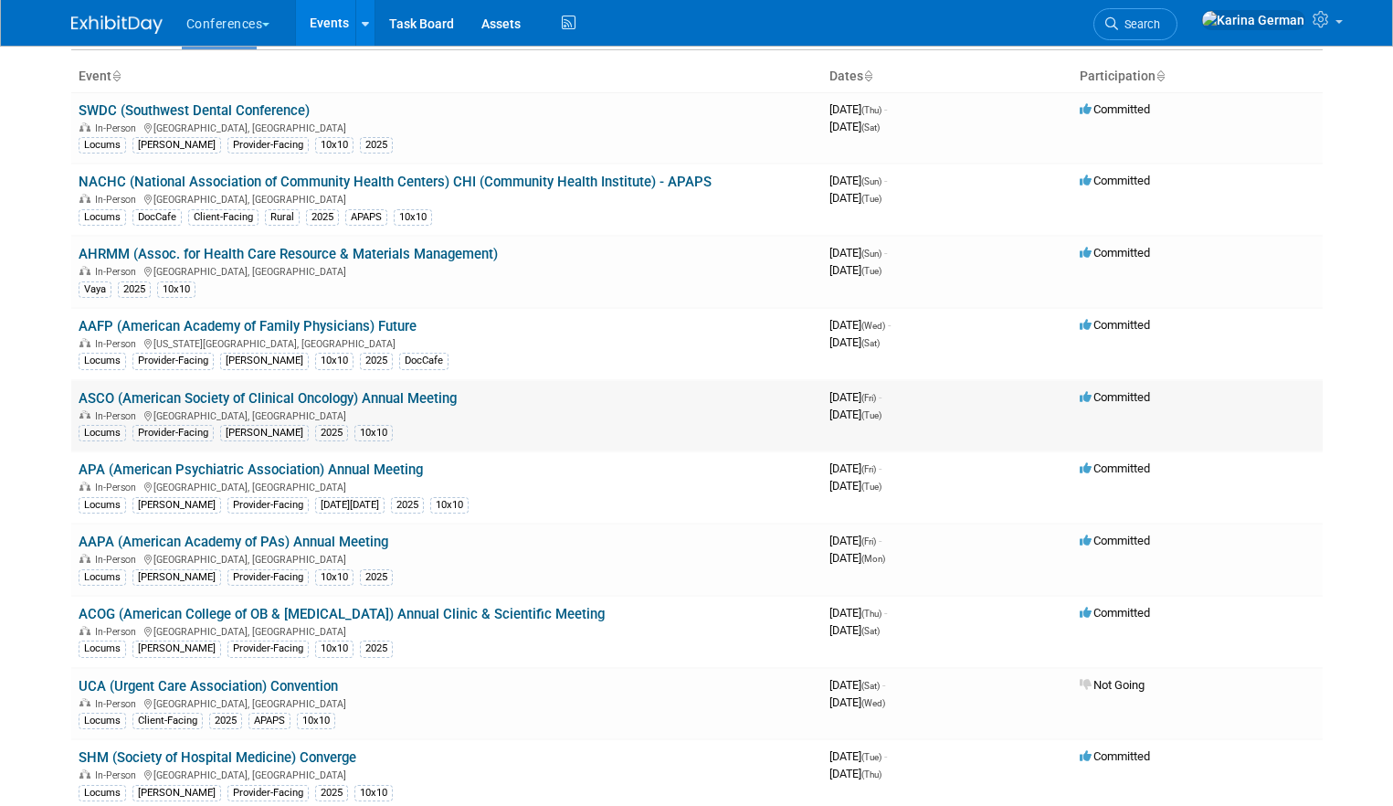
click at [406, 396] on link "ASCO (American Society of Clinical Oncology) Annual Meeting" at bounding box center [268, 398] width 378 height 16
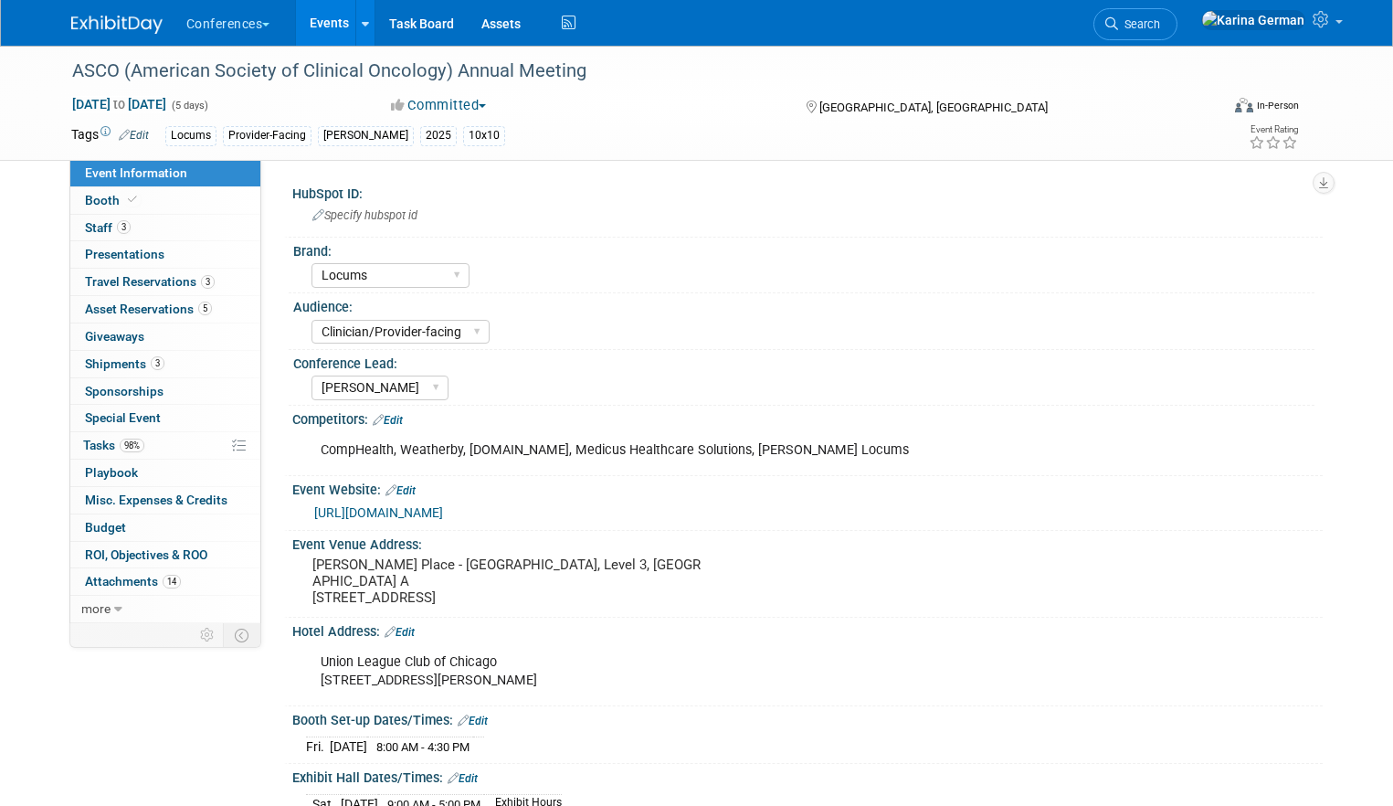
select select "Locums"
select select "Clinician/Provider-facing"
select select "[PERSON_NAME]"
click at [151, 204] on link "Booth" at bounding box center [165, 200] width 190 height 26
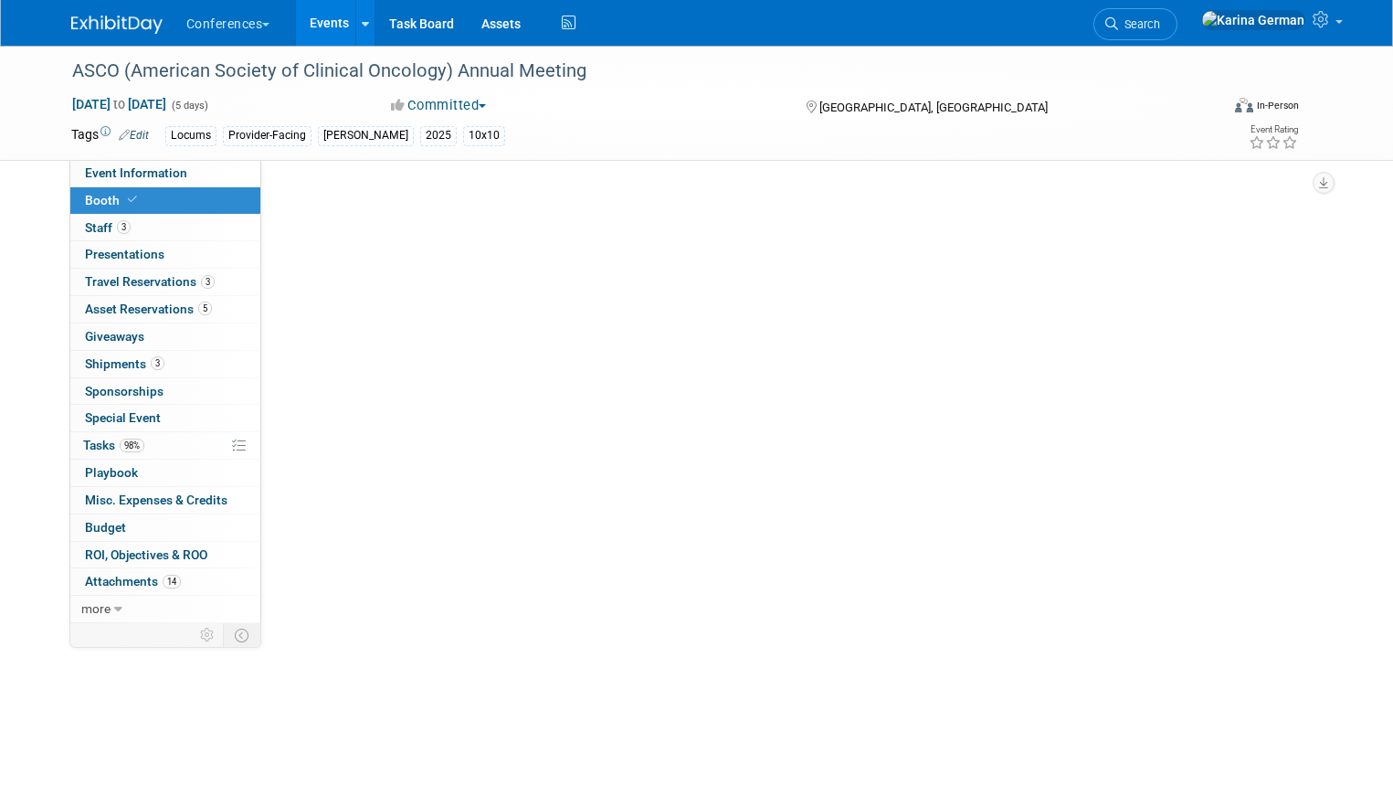
select select "10'x10'"
select select "No"
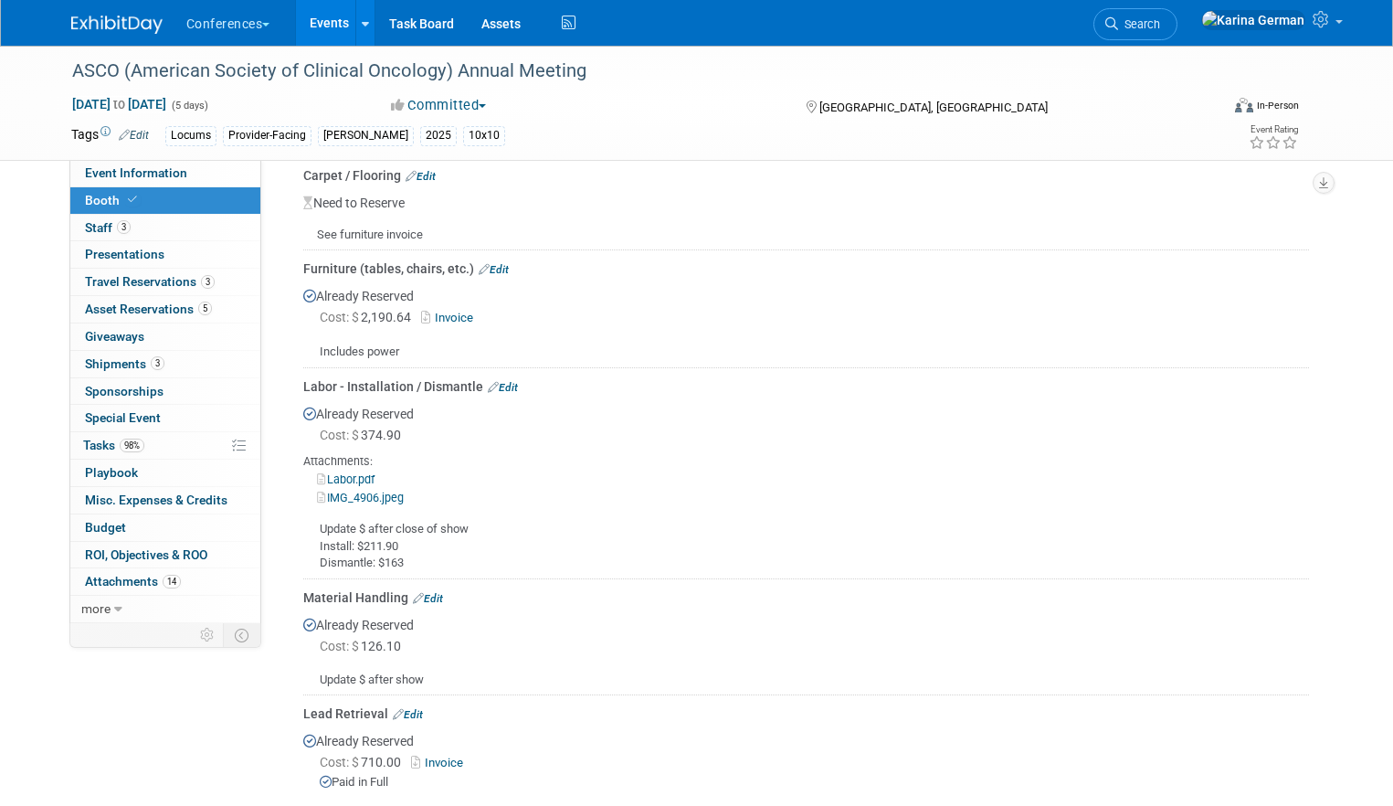
scroll to position [806, 0]
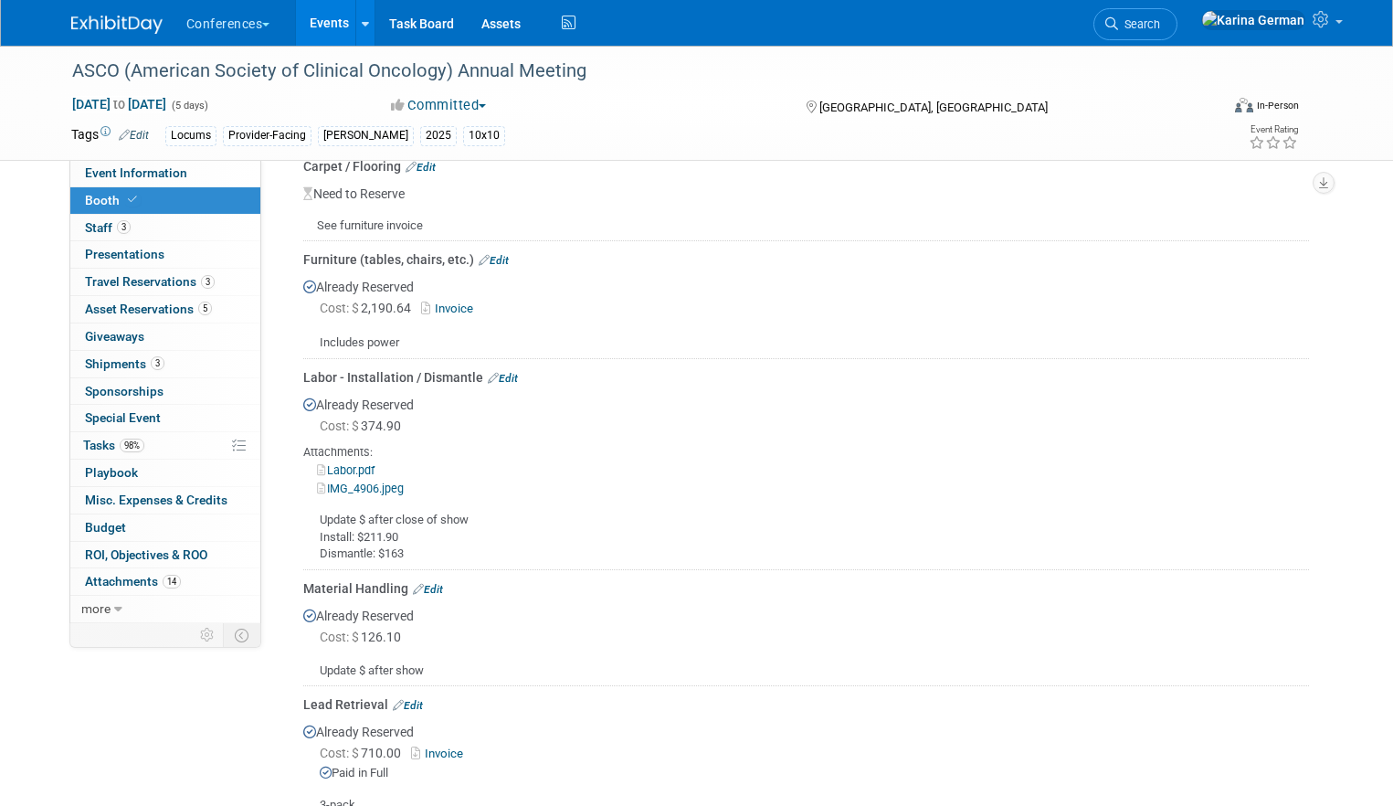
click at [355, 467] on link "Labor.pdf" at bounding box center [346, 470] width 58 height 14
click at [387, 487] on link "IMG_4906.jpeg" at bounding box center [360, 488] width 87 height 14
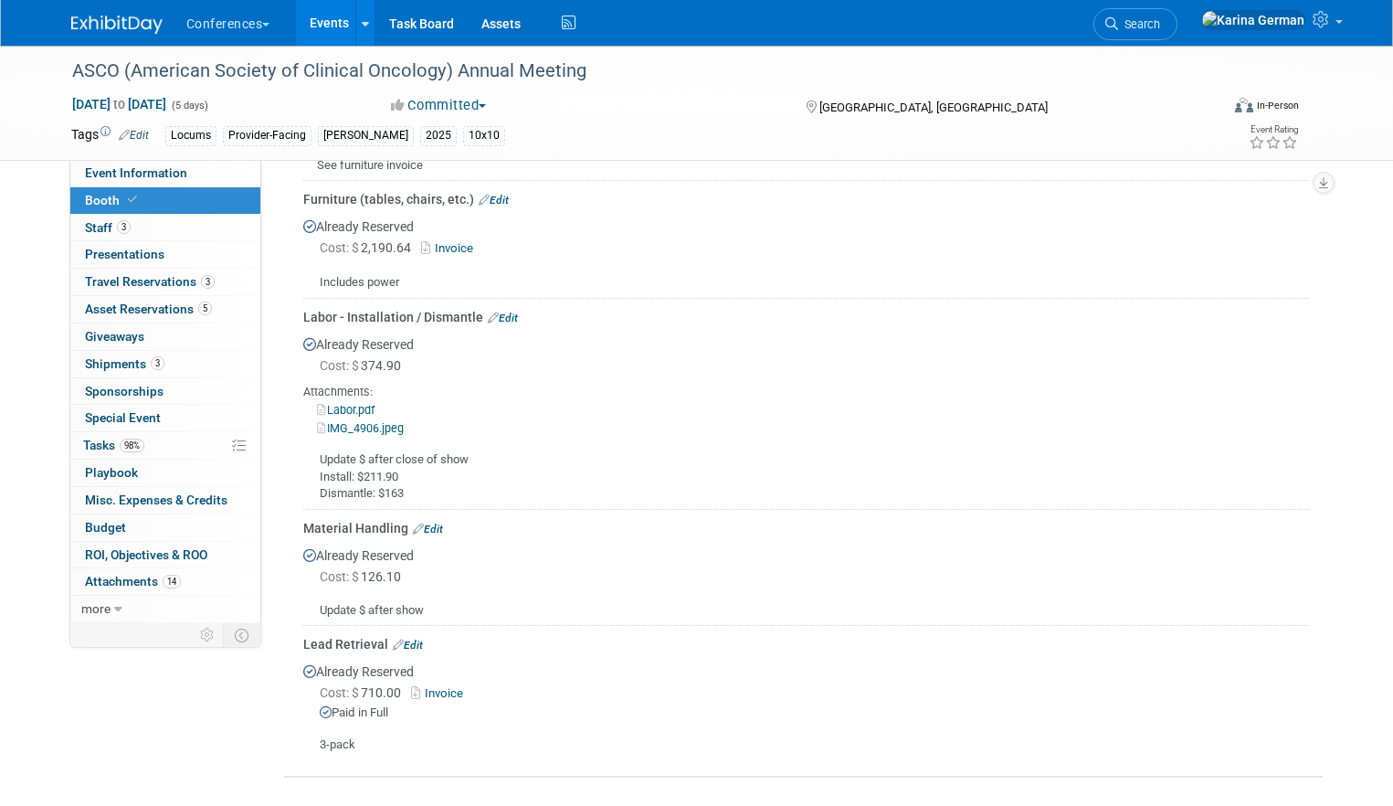
scroll to position [871, 0]
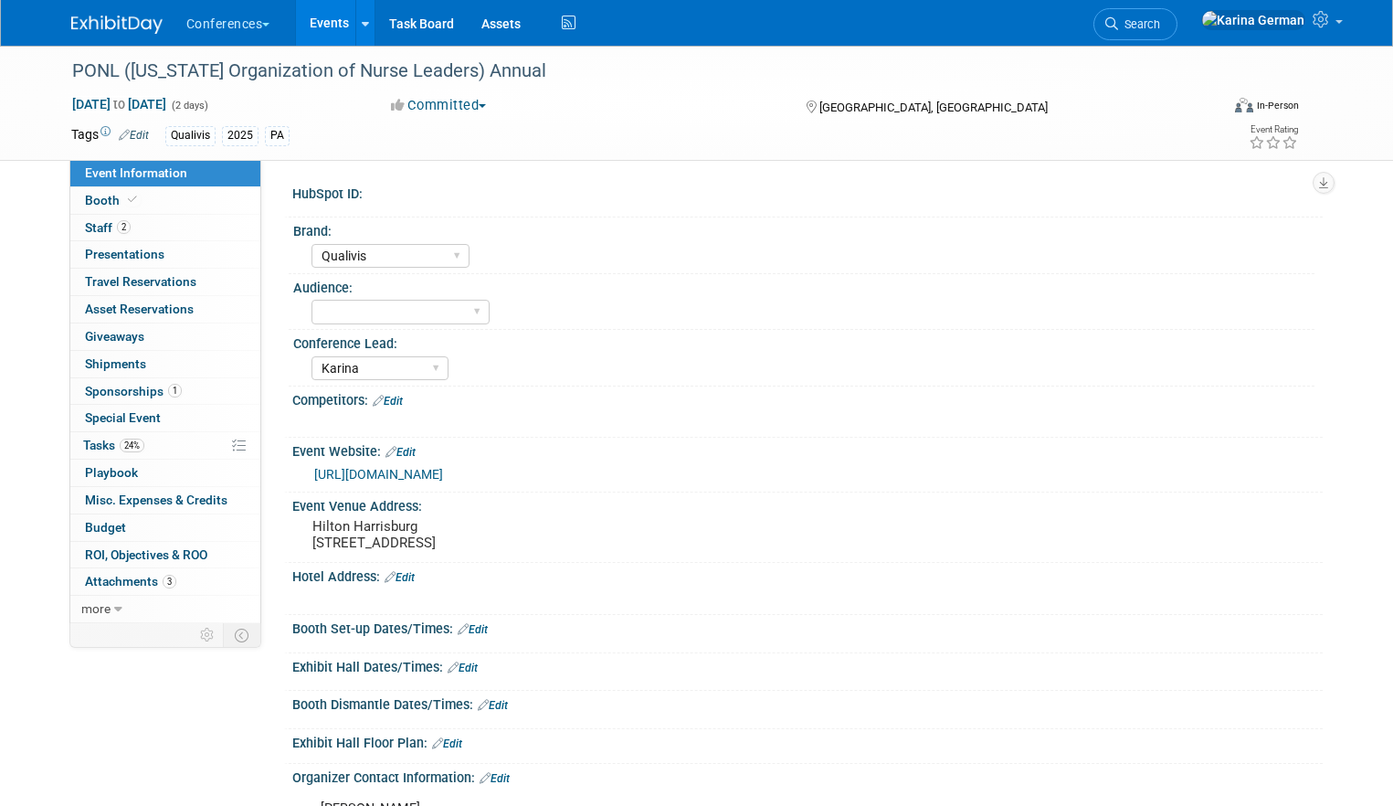
select select "Qualivis"
select select "Karina"
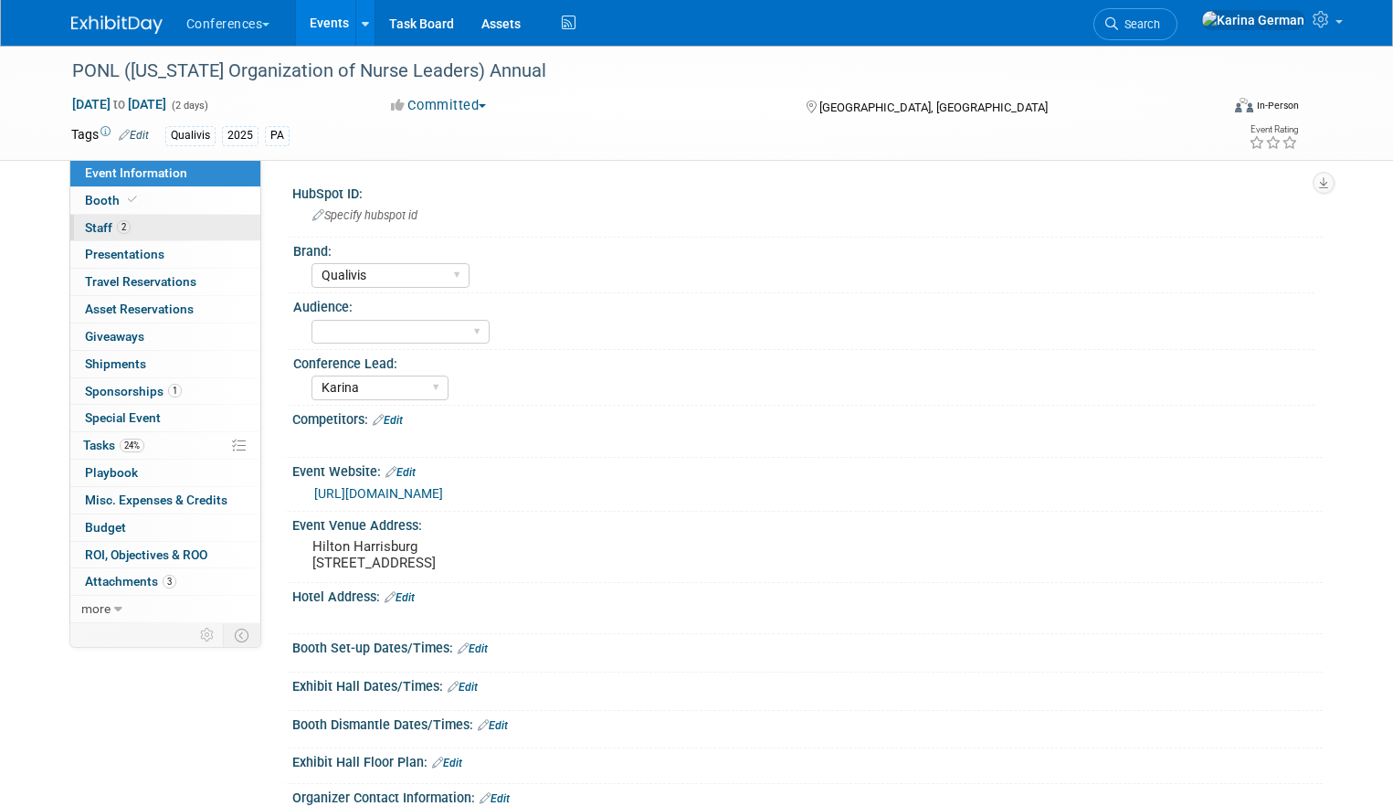
click at [146, 216] on link "2 Staff 2" at bounding box center [165, 228] width 190 height 26
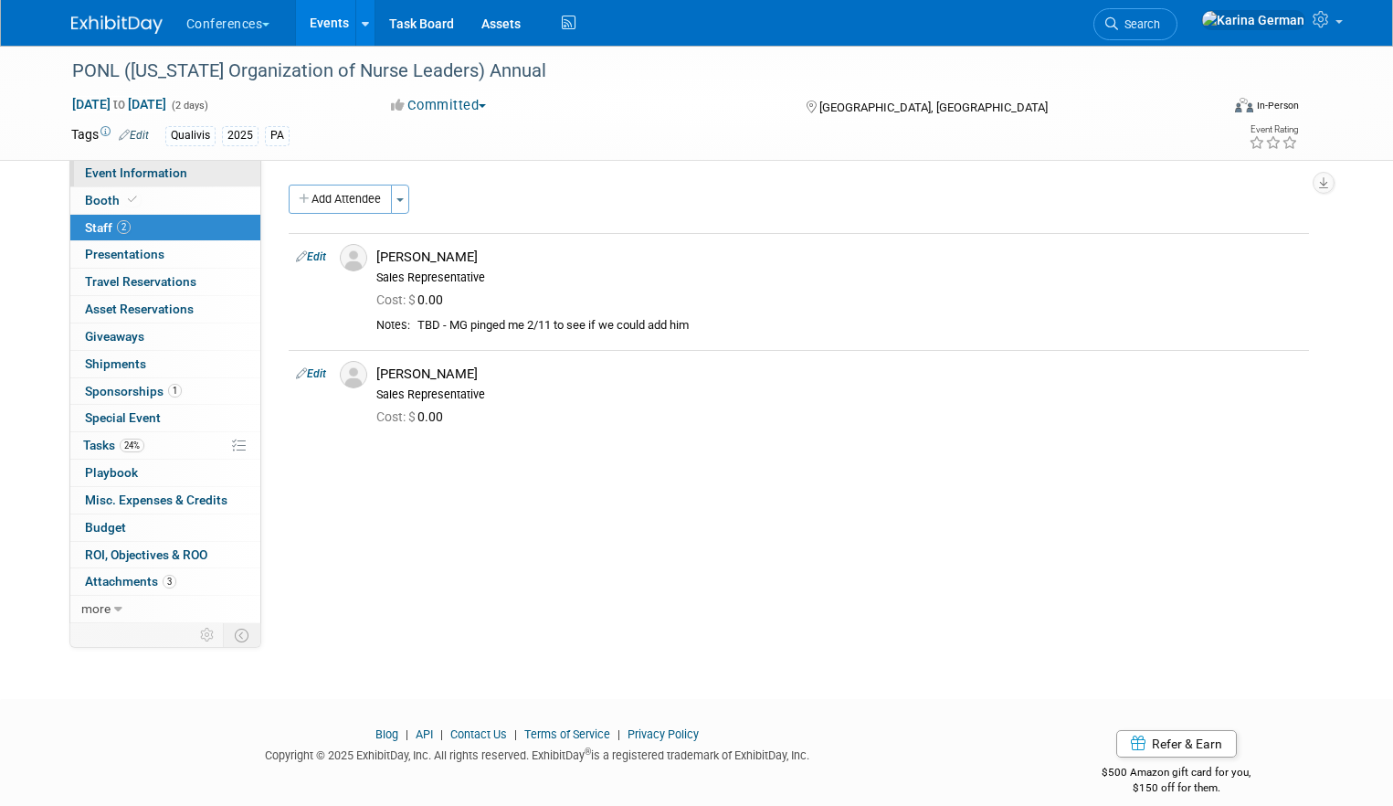
click at [164, 181] on link "Event Information" at bounding box center [165, 173] width 190 height 26
select select "Qualivis"
select select "Karina"
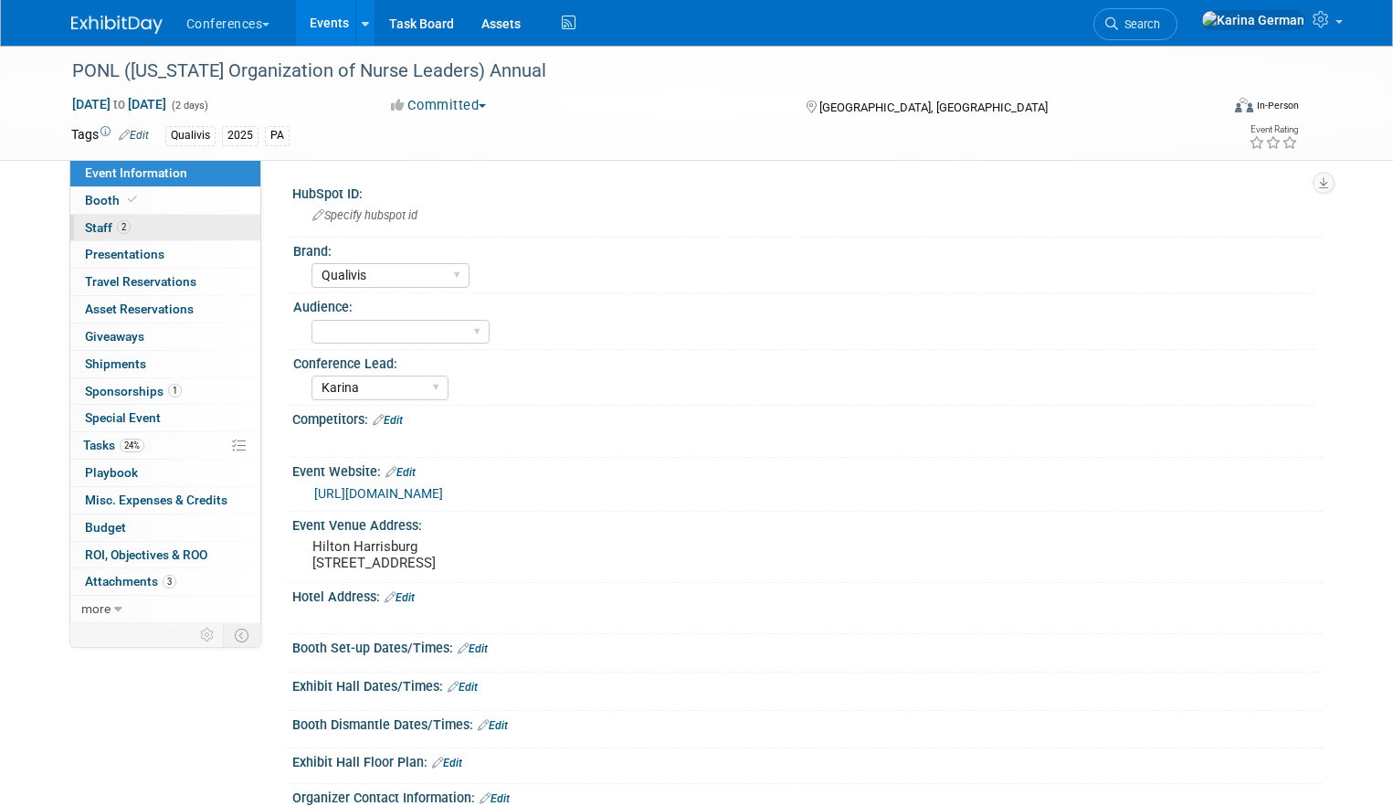
click at [155, 226] on link "2 Staff 2" at bounding box center [165, 228] width 190 height 26
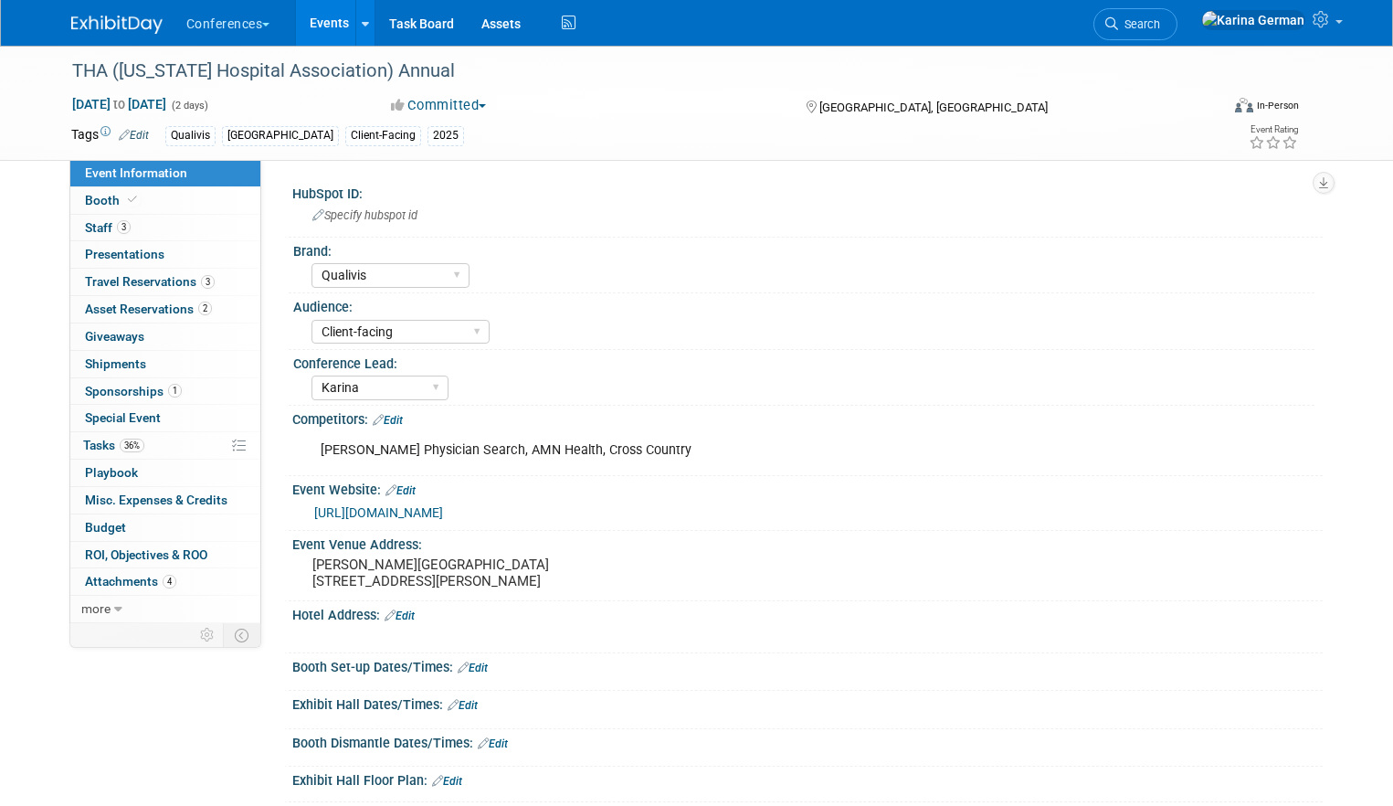
select select "Qualivis"
select select "Client-facing"
select select "Karina"
click at [174, 202] on link "Booth" at bounding box center [165, 200] width 190 height 26
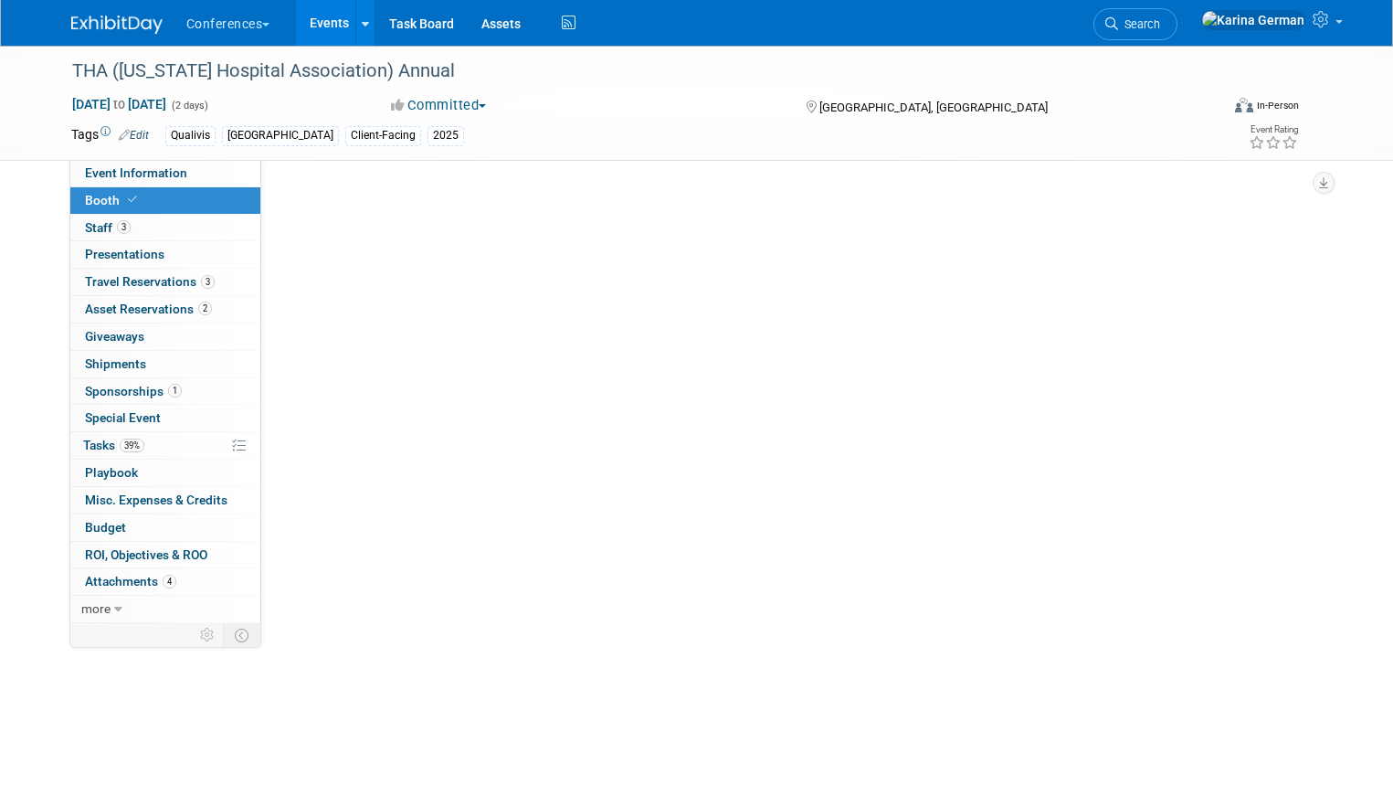
select select "8'x10'"
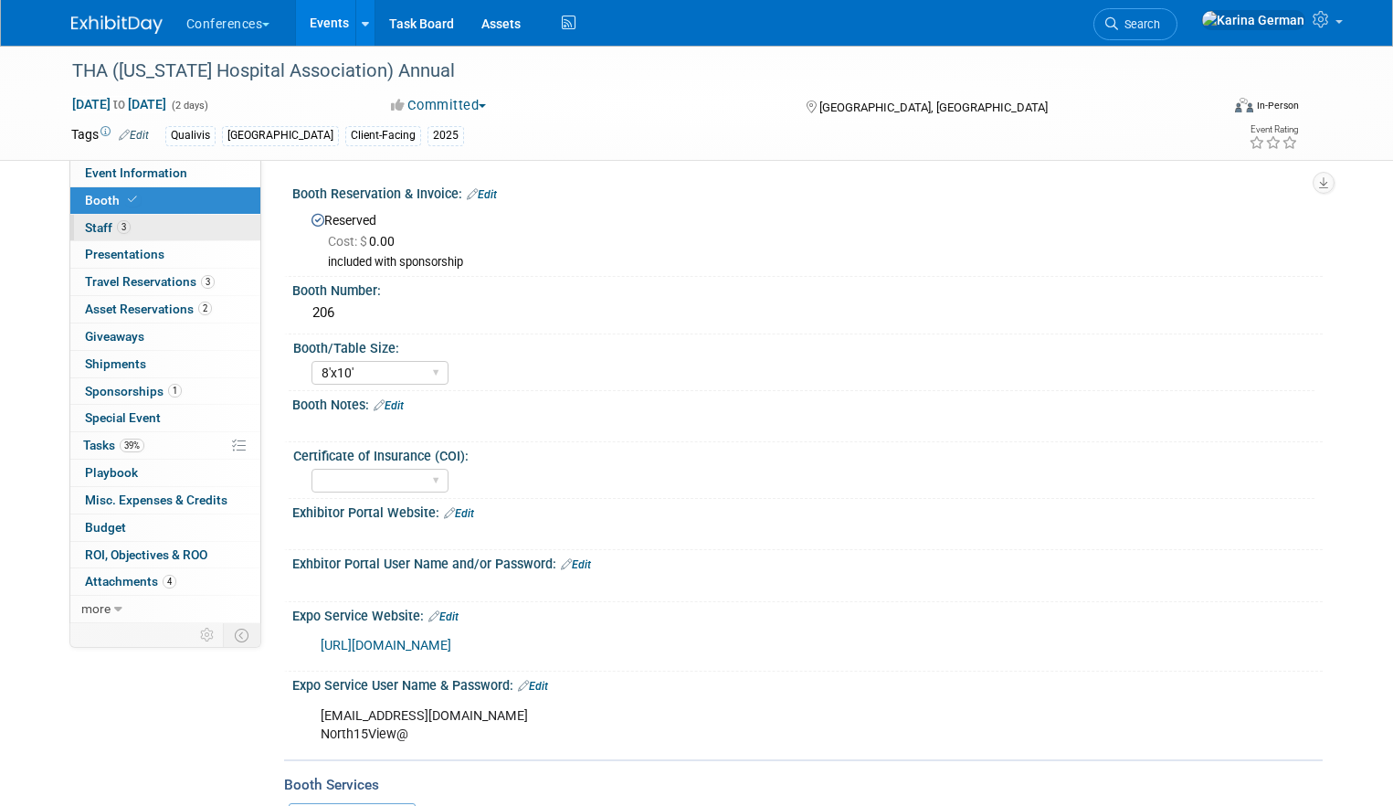
click at [161, 227] on link "3 Staff 3" at bounding box center [165, 228] width 190 height 26
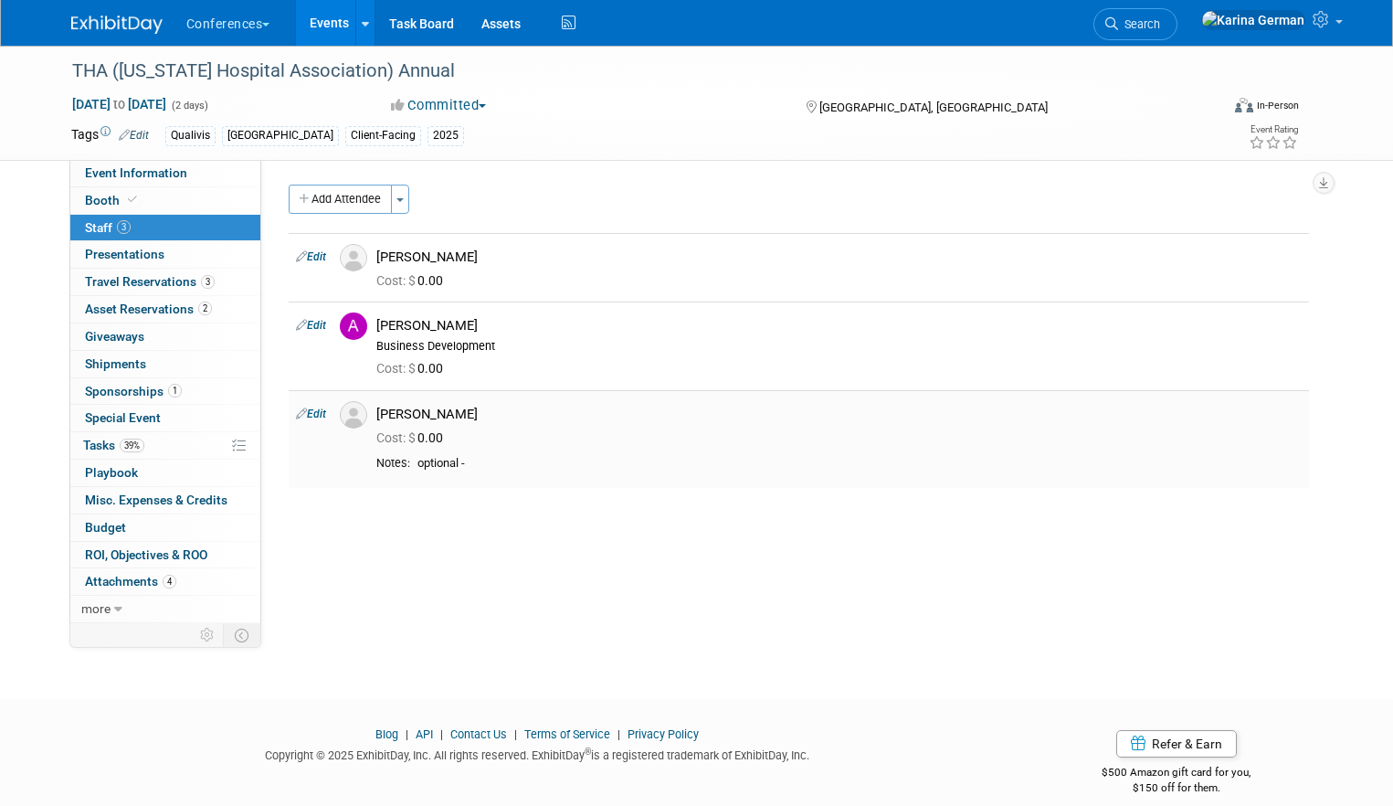
click at [317, 411] on link "Edit" at bounding box center [311, 413] width 30 height 13
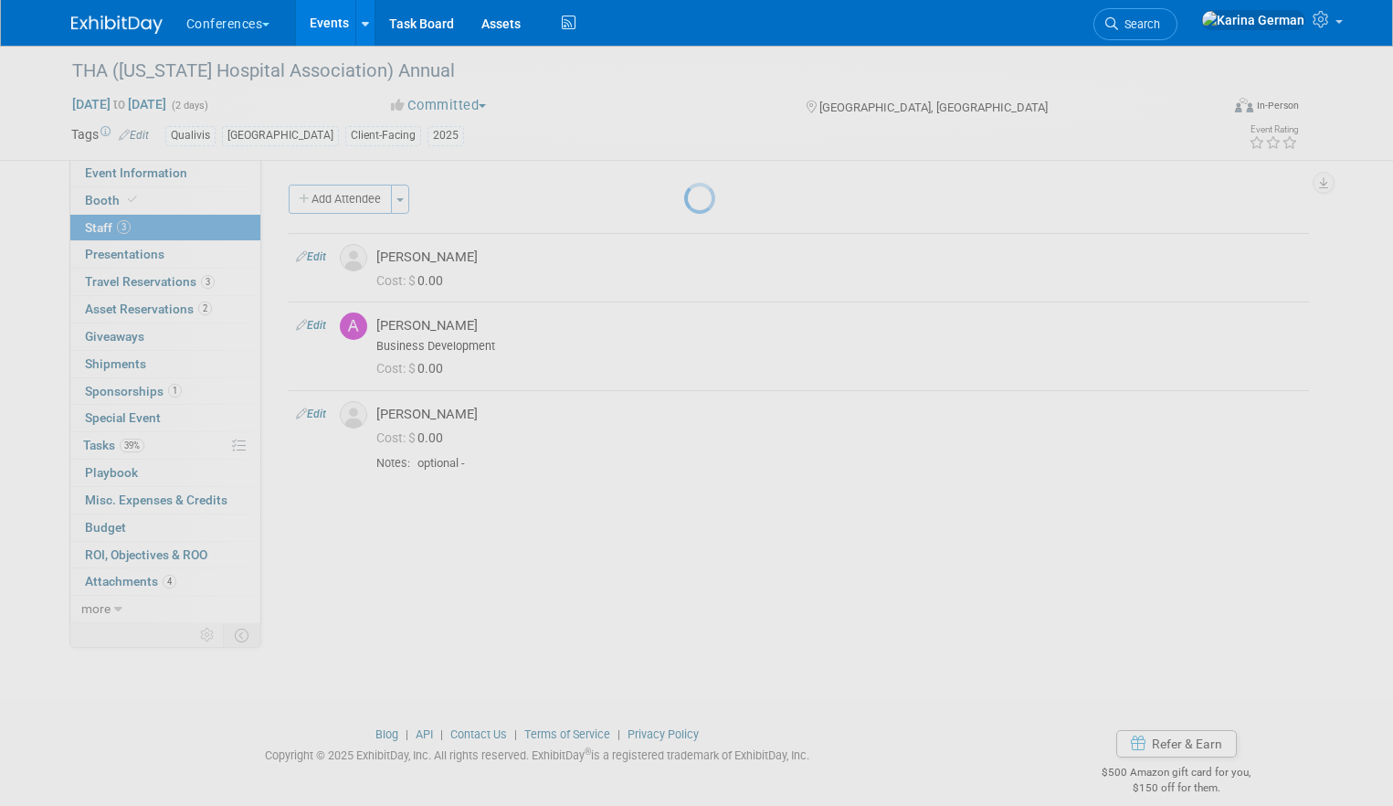
select select "5804ab4a-e1a5-480d-a5aa-5aaef2673dd7"
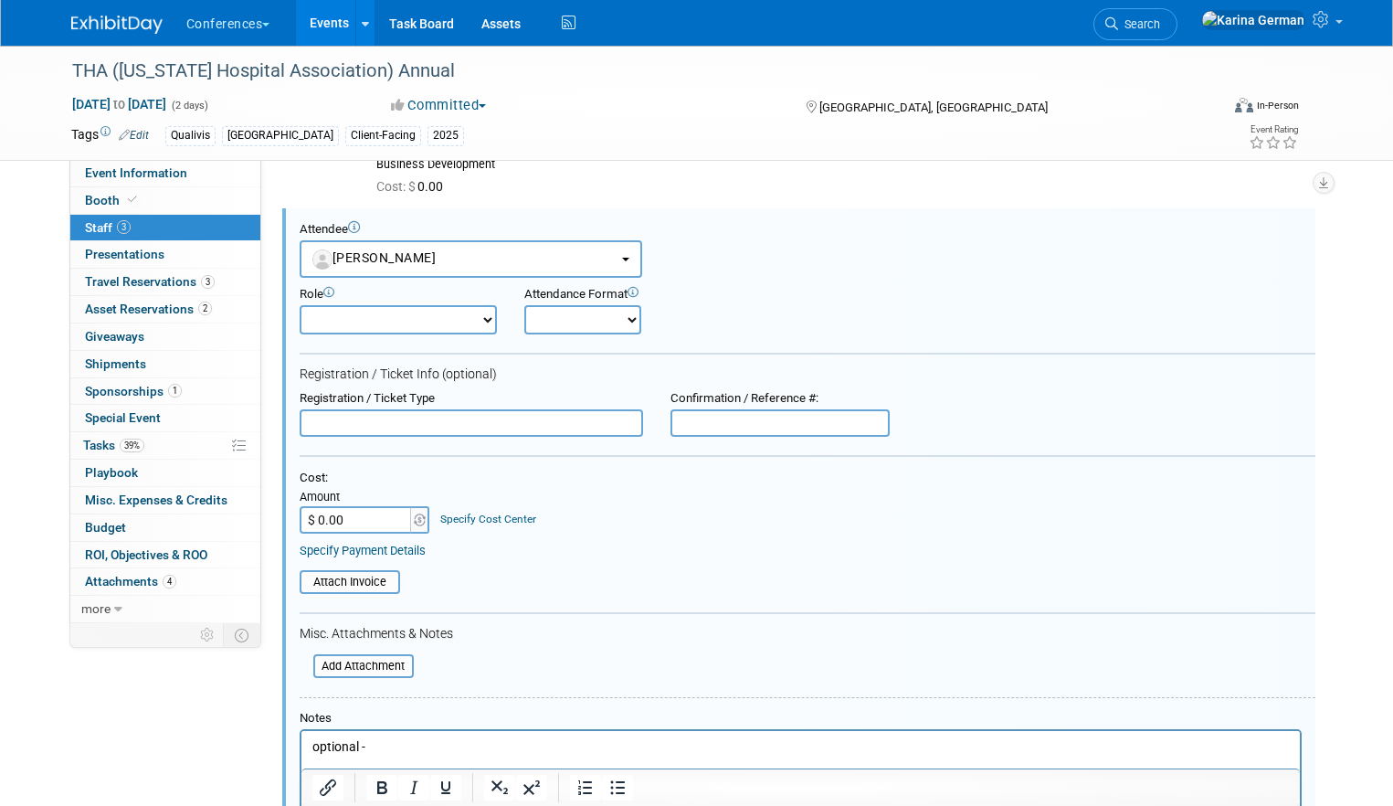
scroll to position [515, 0]
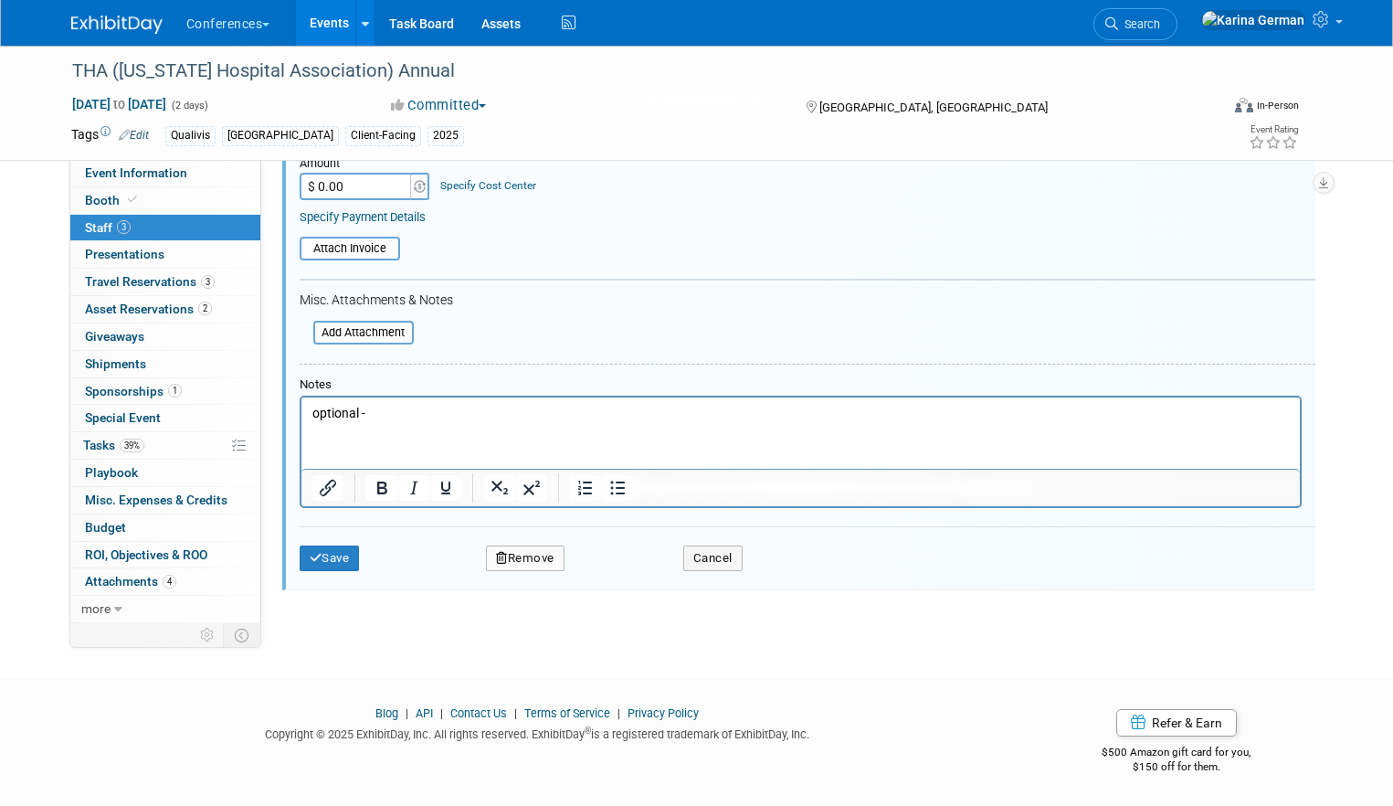
click at [539, 555] on button "Remove" at bounding box center [525, 558] width 79 height 26
click at [638, 566] on link "Yes" at bounding box center [624, 573] width 53 height 29
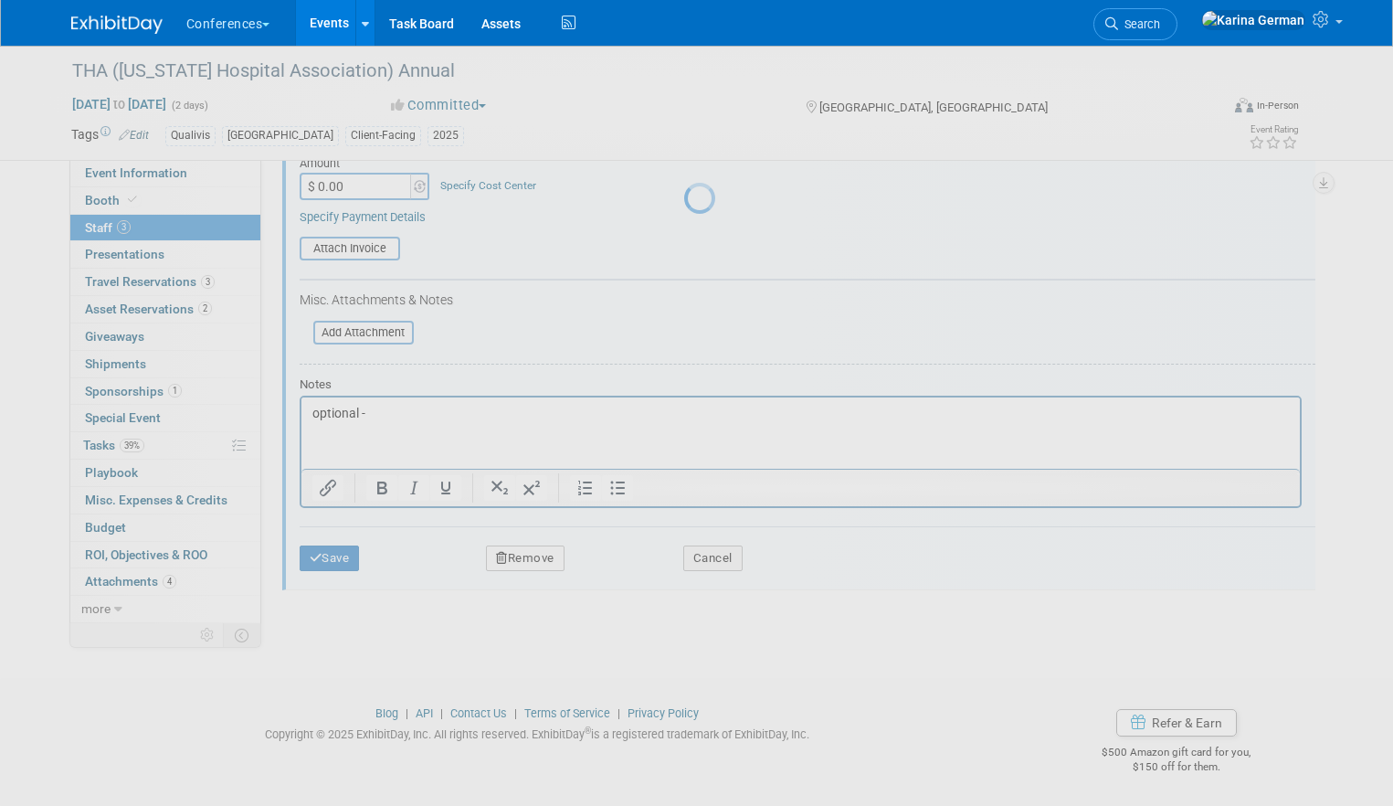
scroll to position [20, 0]
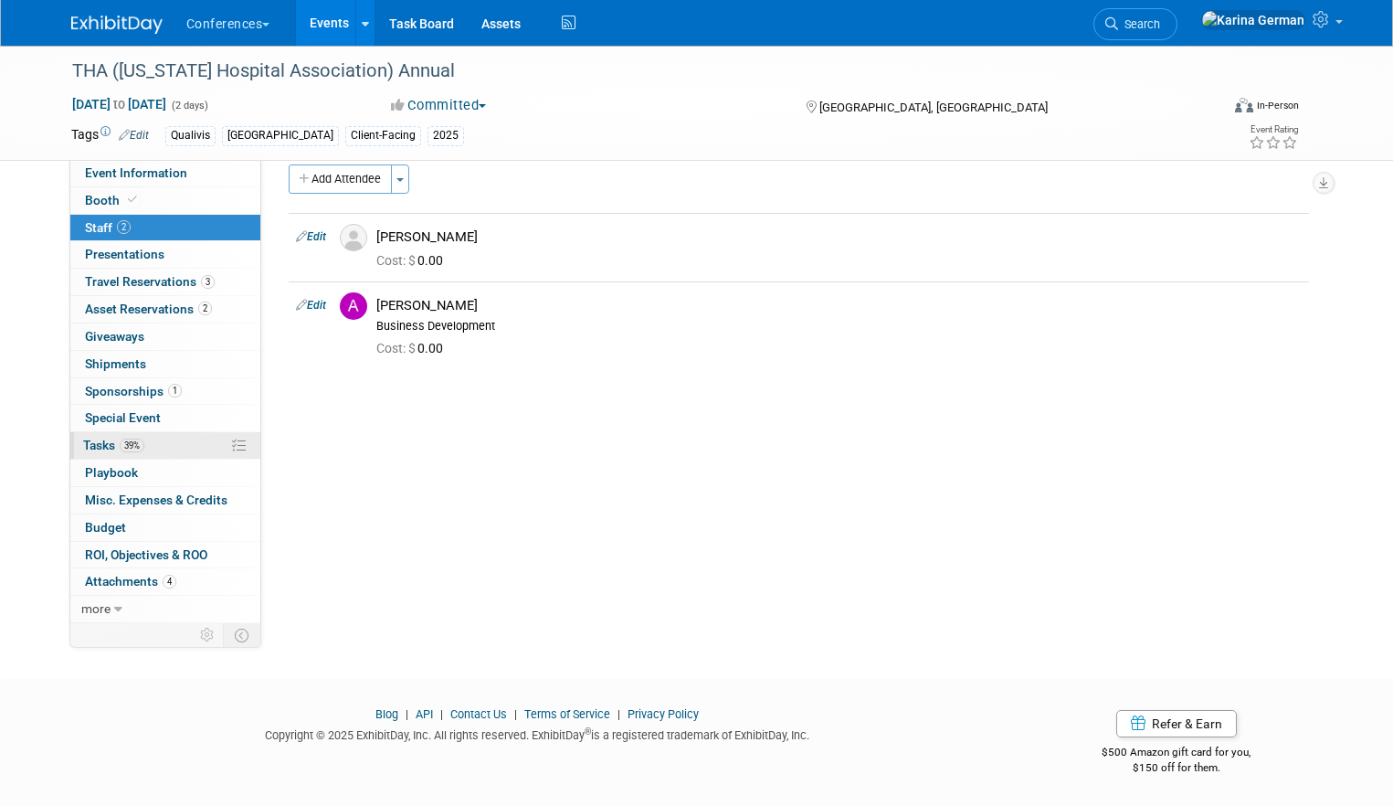
click at [148, 438] on link "39% Tasks 39%" at bounding box center [165, 445] width 190 height 26
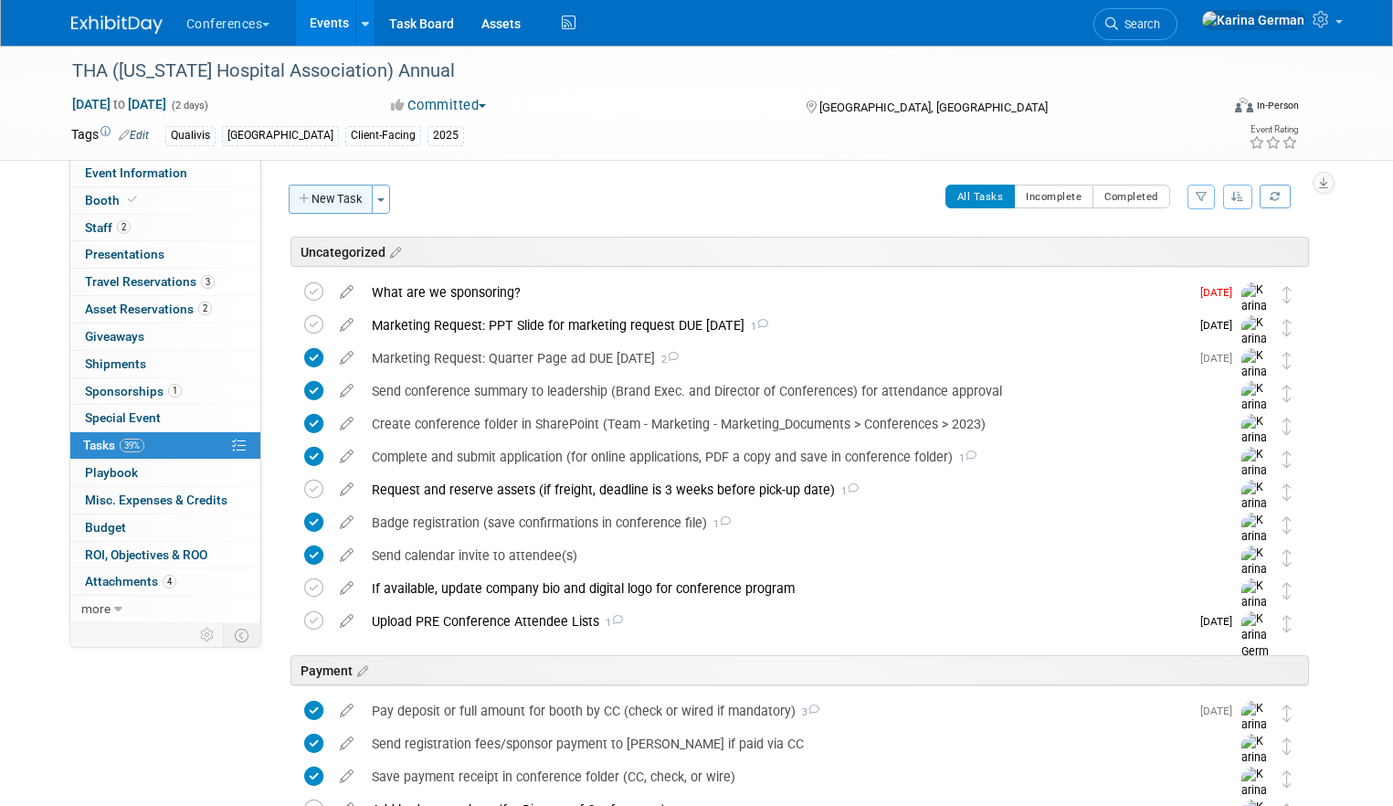
click at [322, 188] on button "New Task" at bounding box center [331, 199] width 84 height 29
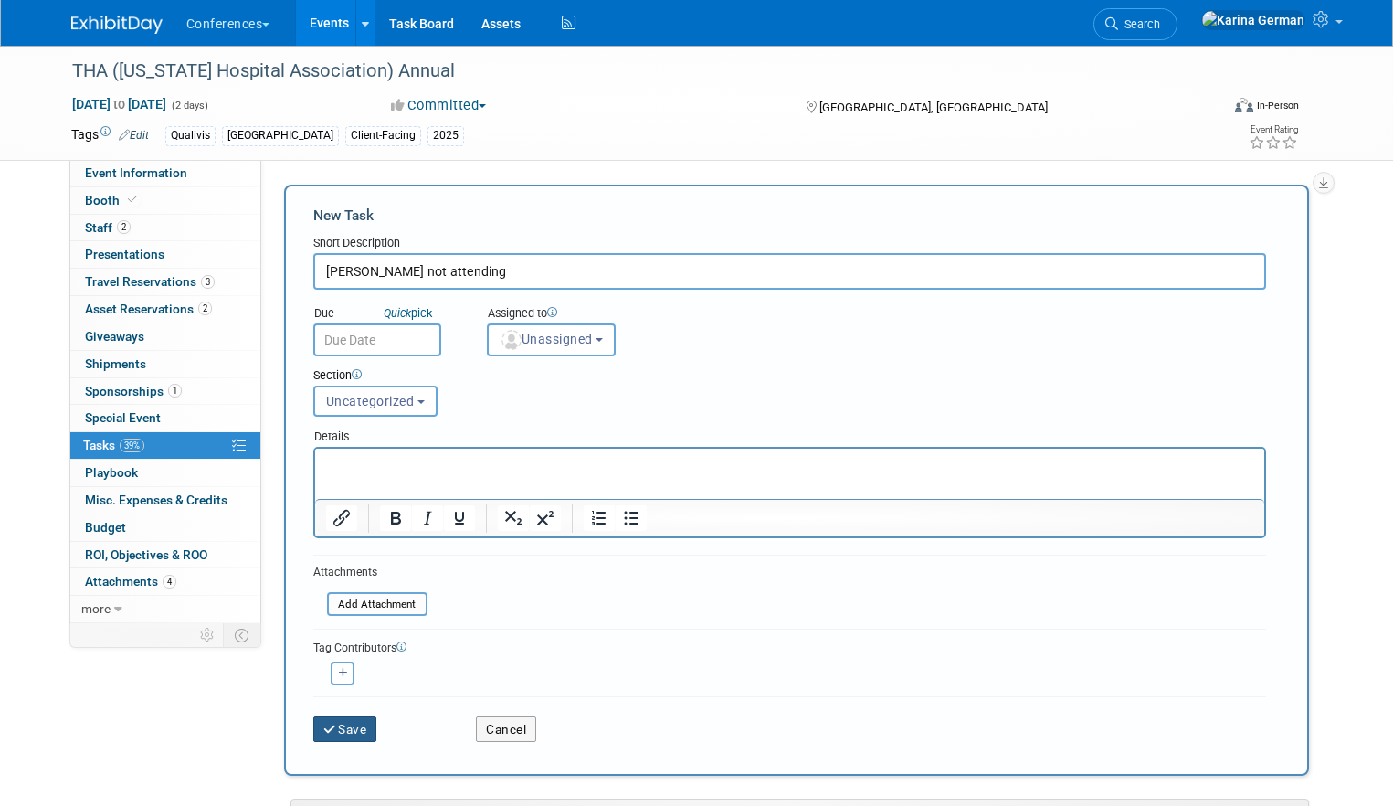
type input "Brandon Miles not attending"
click at [347, 723] on button "Save" at bounding box center [345, 729] width 64 height 26
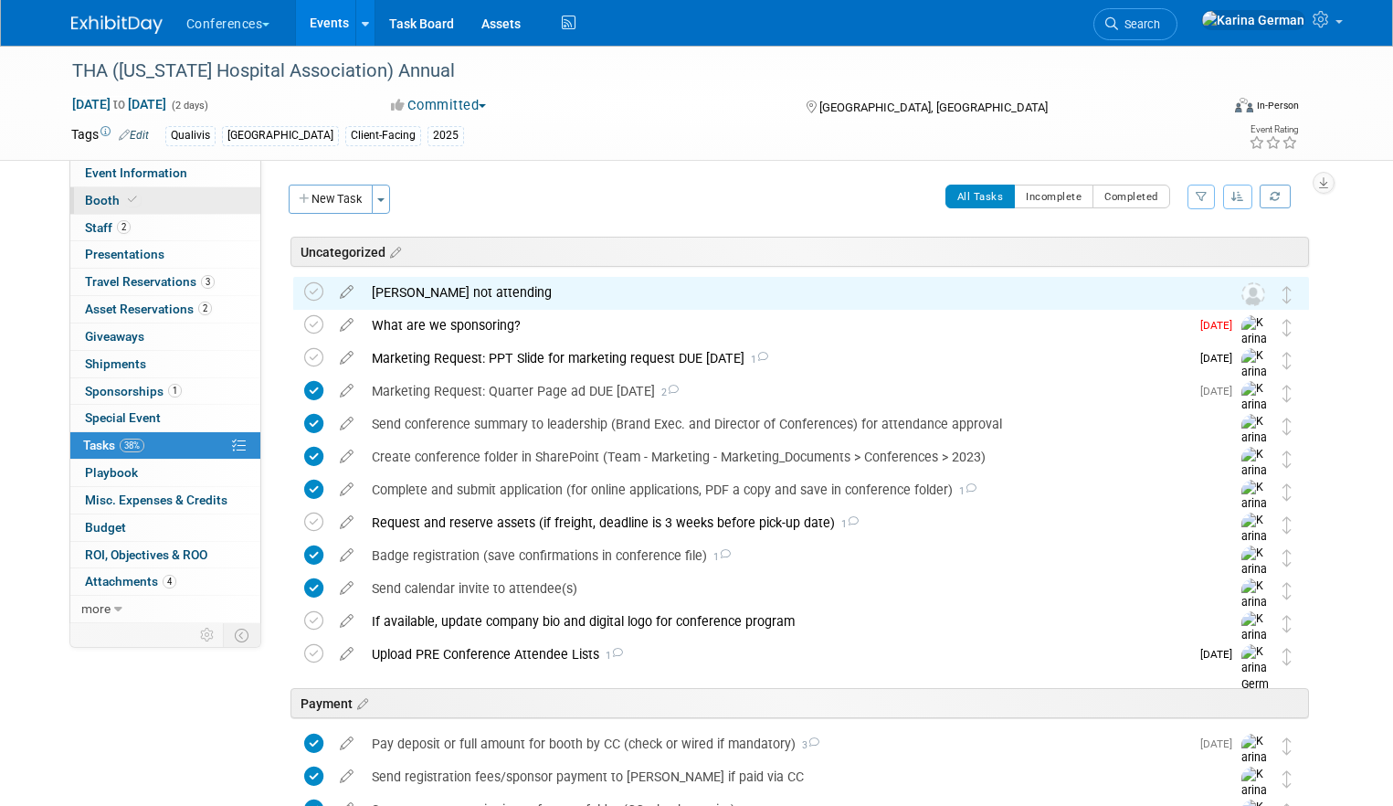
click at [163, 212] on link "Booth" at bounding box center [165, 200] width 190 height 26
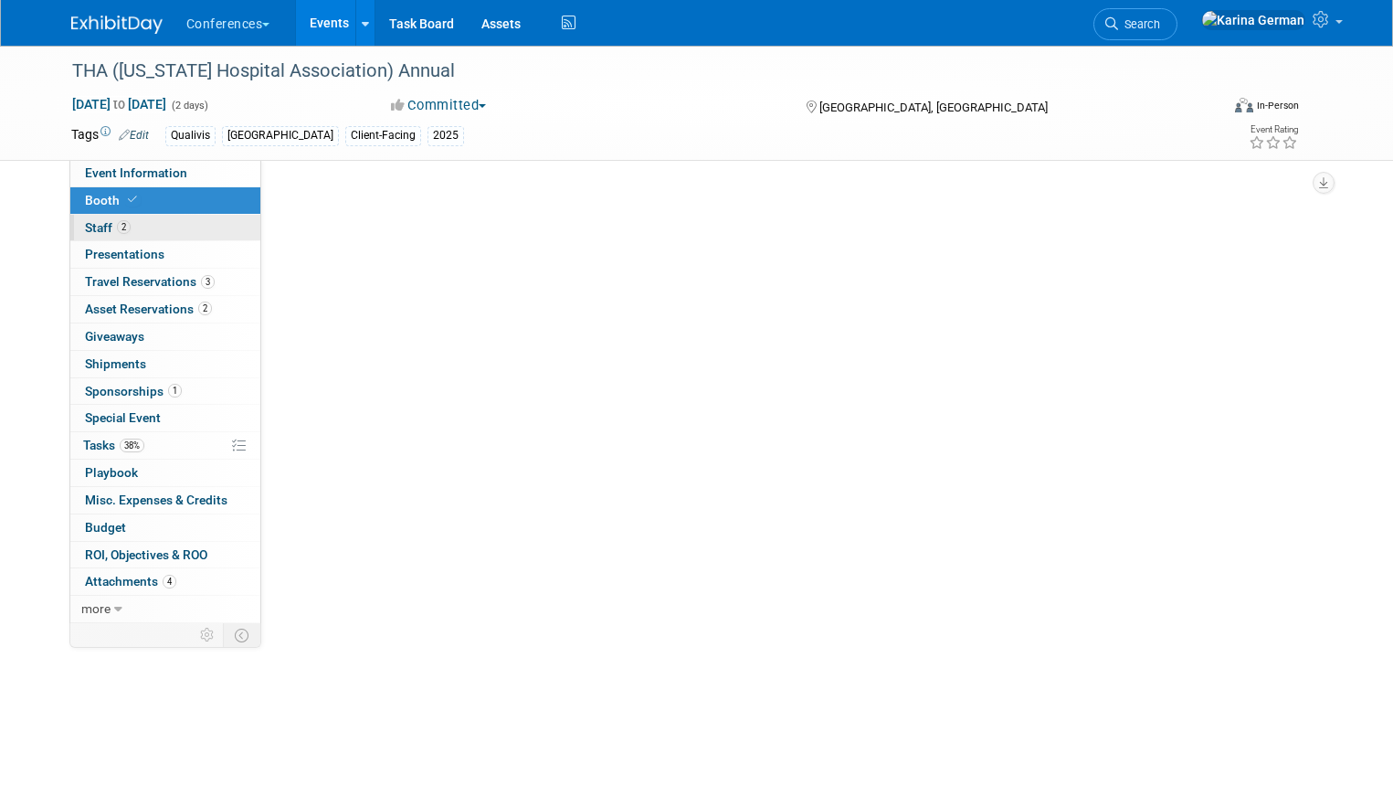
select select "8'x10'"
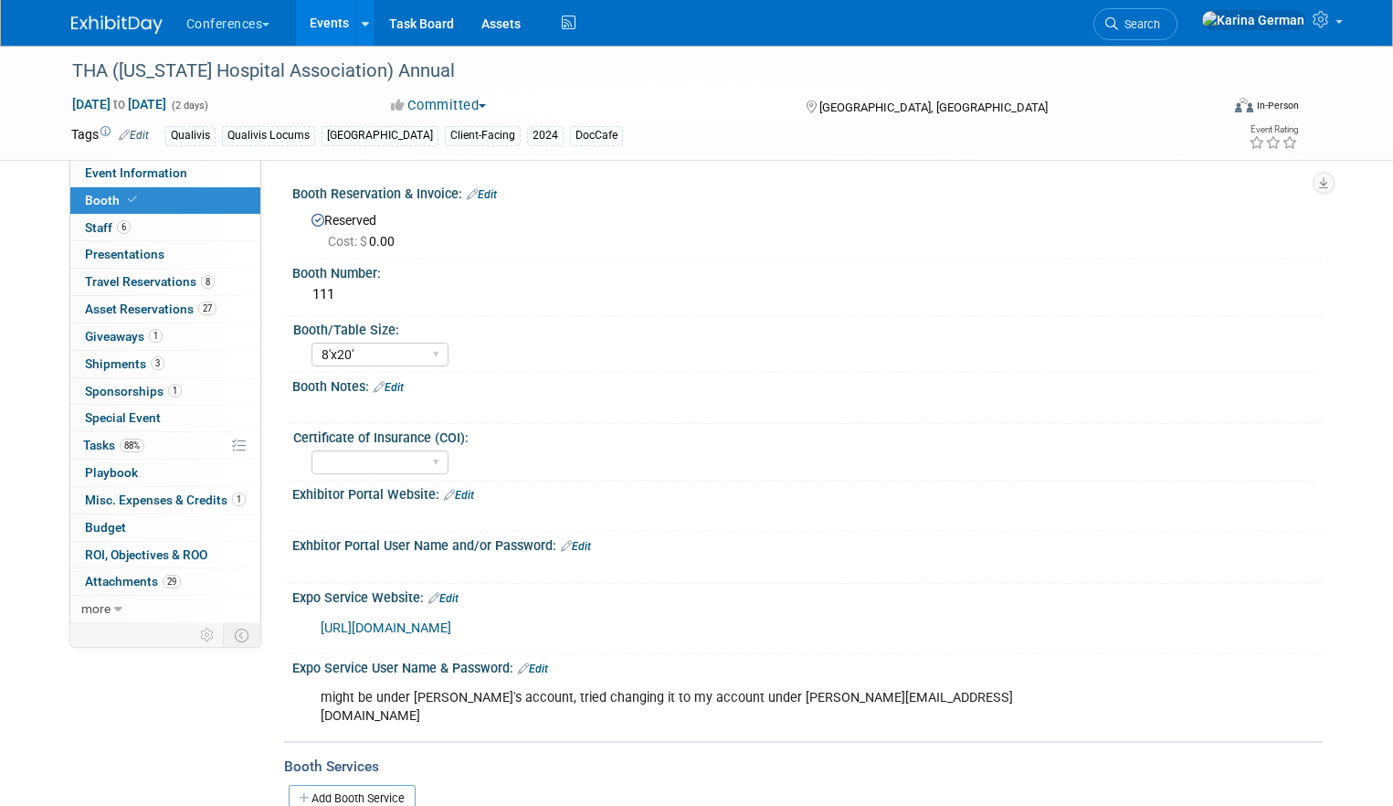
select select "8'x20'"
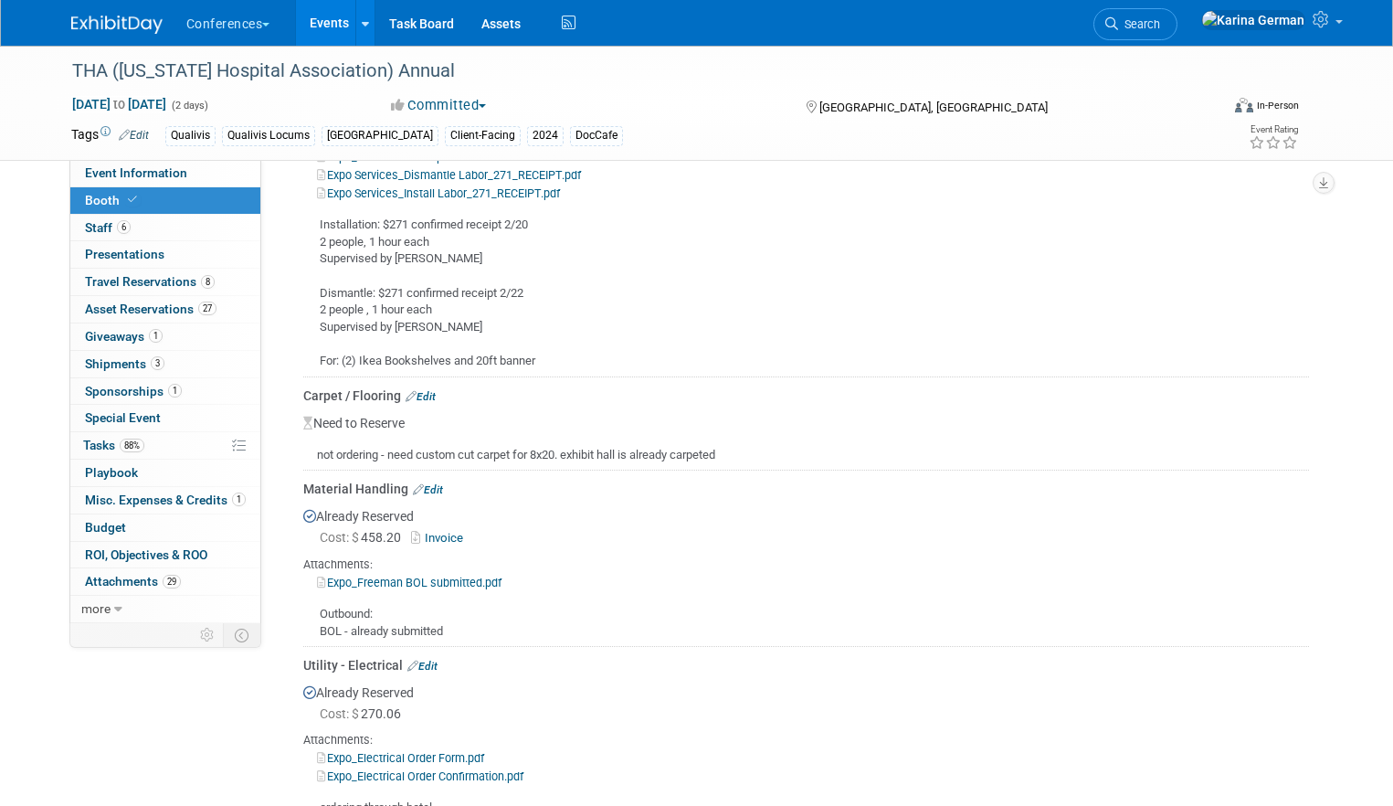
scroll to position [542, 0]
